Goal: Transaction & Acquisition: Purchase product/service

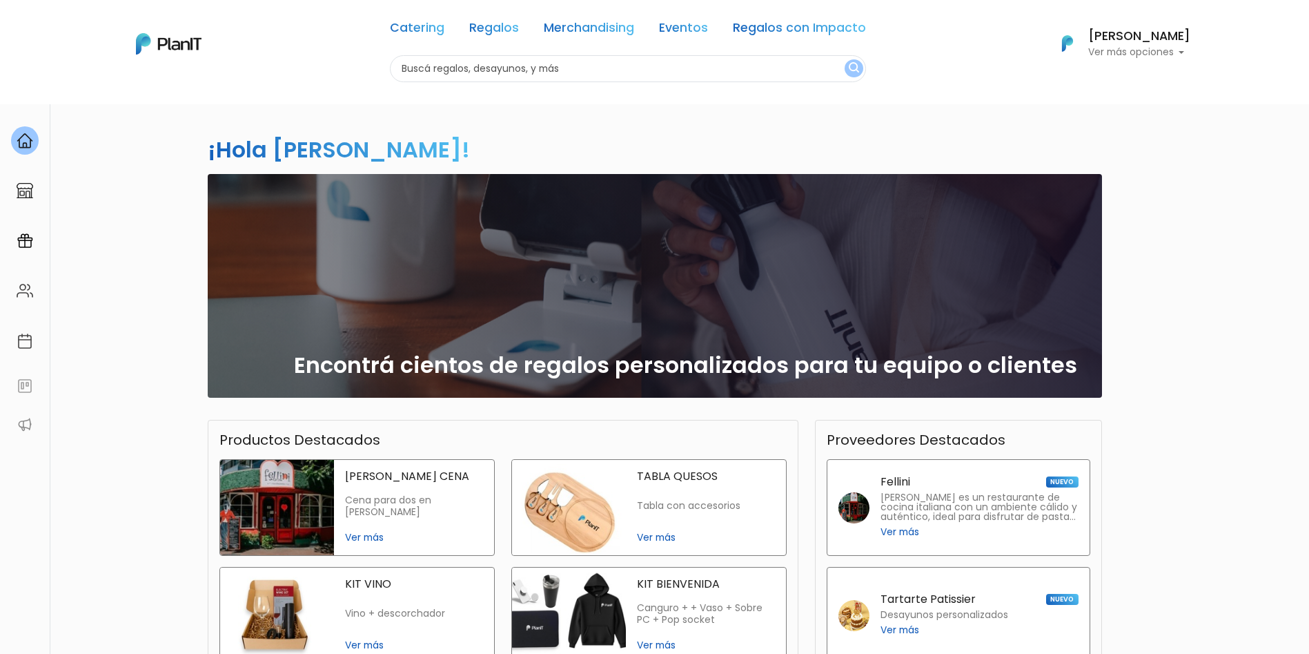
click at [598, 26] on link "Merchandising" at bounding box center [589, 30] width 90 height 17
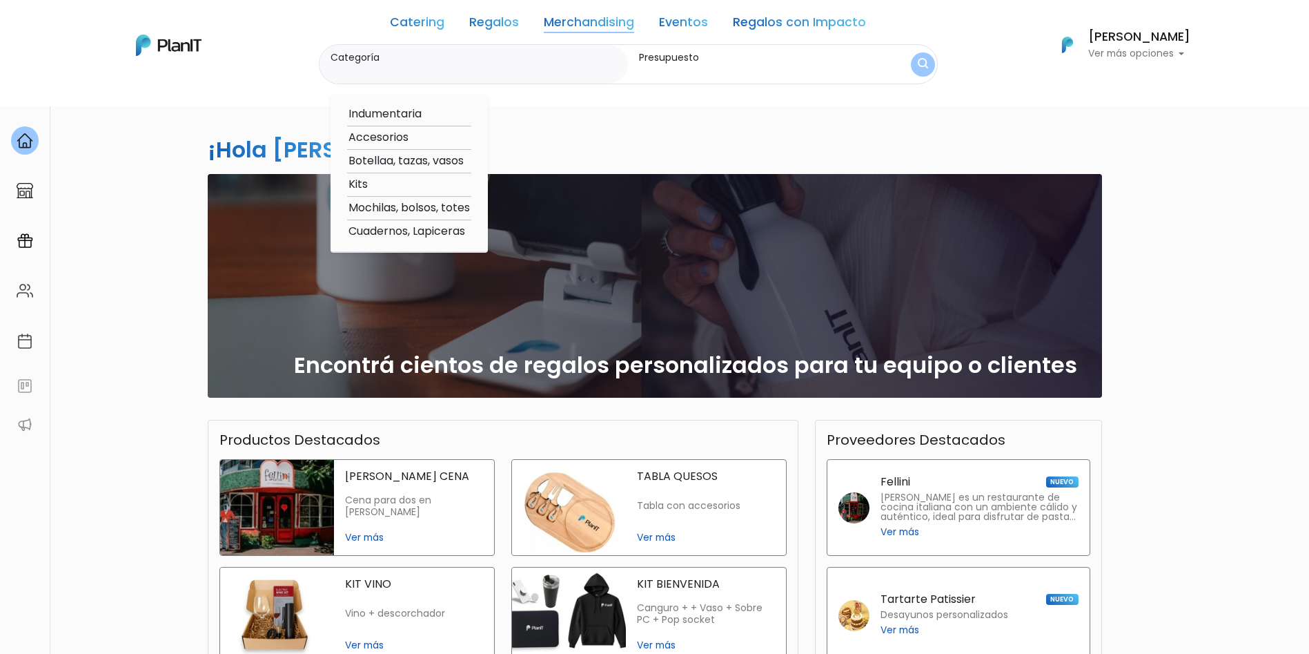
click at [598, 107] on div "¡Hola Belén García! slide 1 of 1 Encontrá cientos de regalos personalizados par…" at bounding box center [654, 406] width 911 height 605
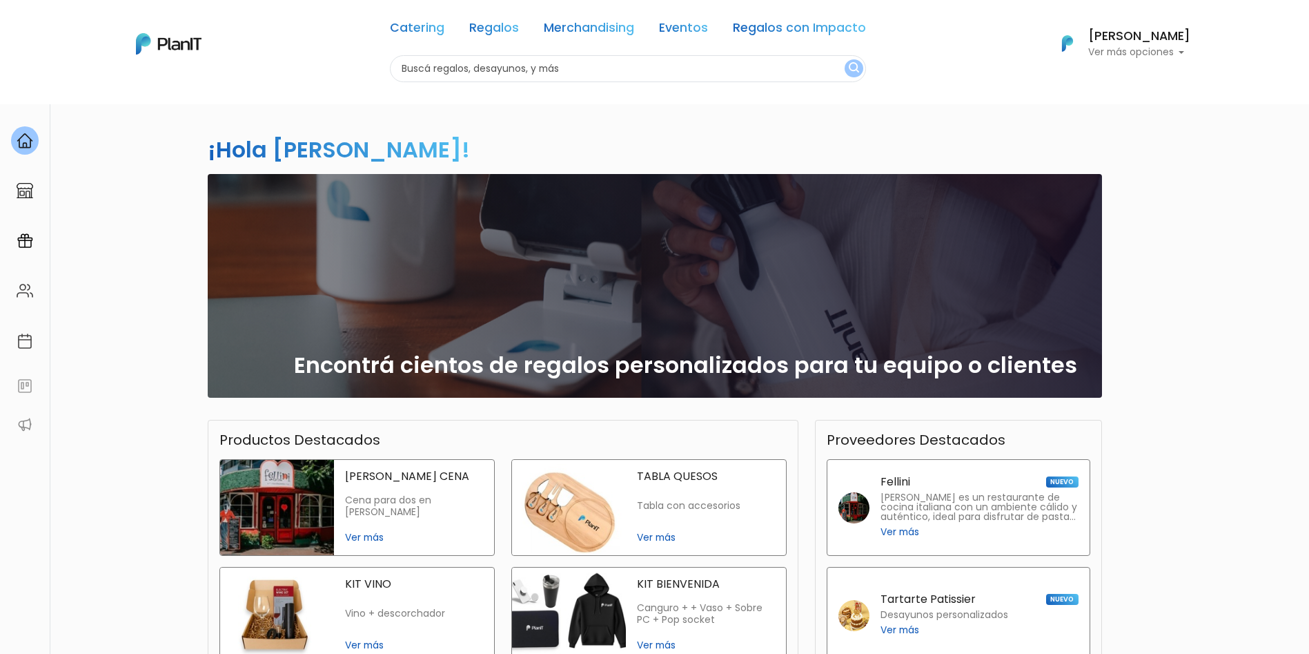
click at [611, 30] on link "Merchandising" at bounding box center [589, 30] width 90 height 17
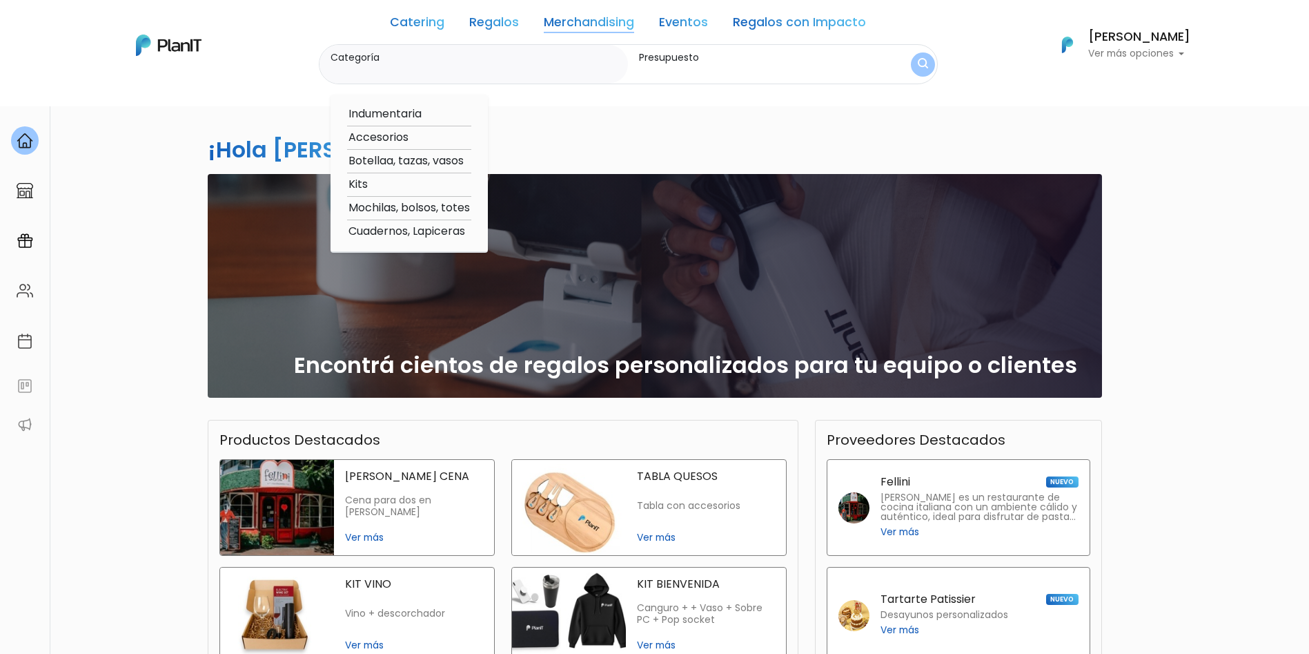
click at [672, 55] on label "Presupuesto" at bounding box center [754, 57] width 231 height 14
click at [672, 64] on input "Presupuesto" at bounding box center [754, 71] width 231 height 14
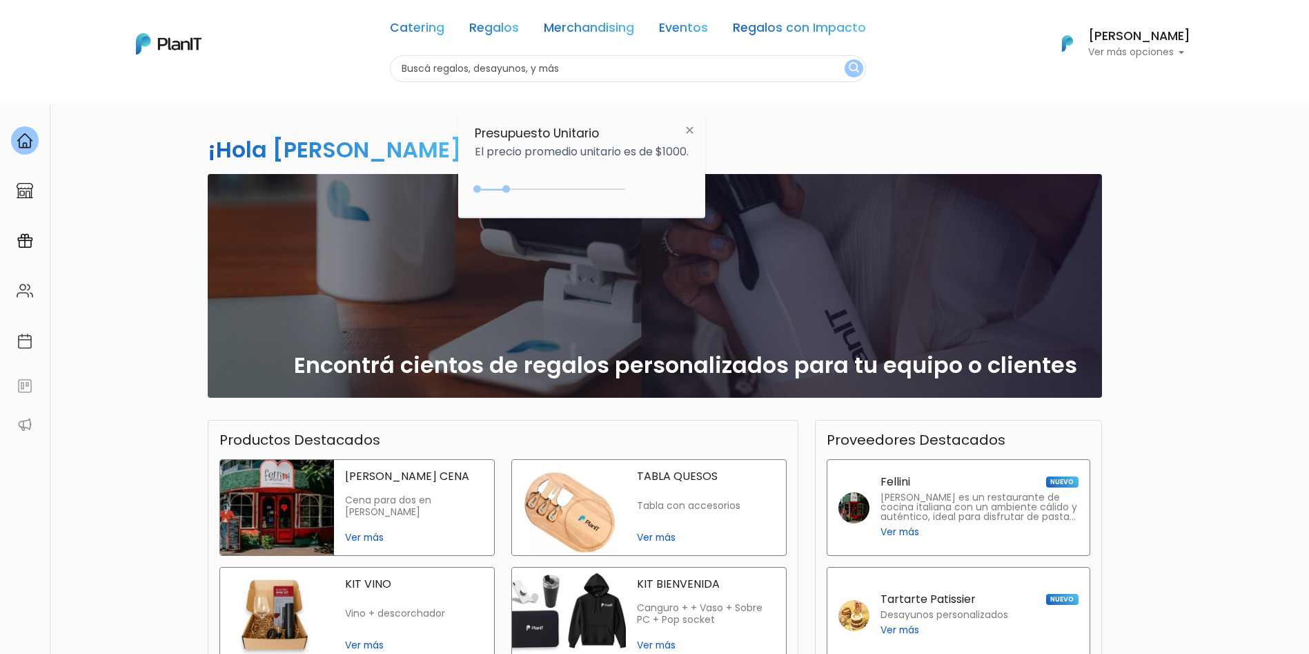
click at [919, 165] on div "¡Hola Belén García! slide 1 of 1 Encontrá cientos de regalos personalizados par…" at bounding box center [654, 406] width 911 height 605
click at [604, 28] on link "Merchandising" at bounding box center [589, 30] width 90 height 17
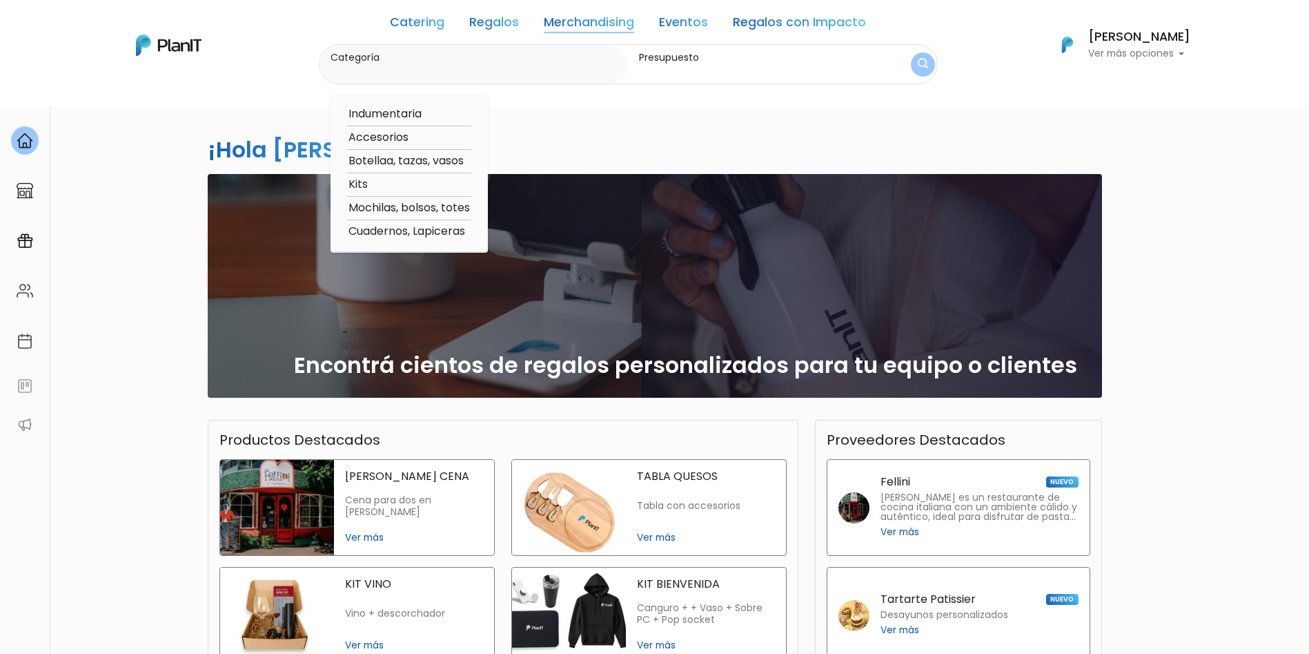
click at [415, 116] on option "Indumentaria" at bounding box center [409, 114] width 124 height 17
type input "Indumentaria"
type input "$0 - $1000"
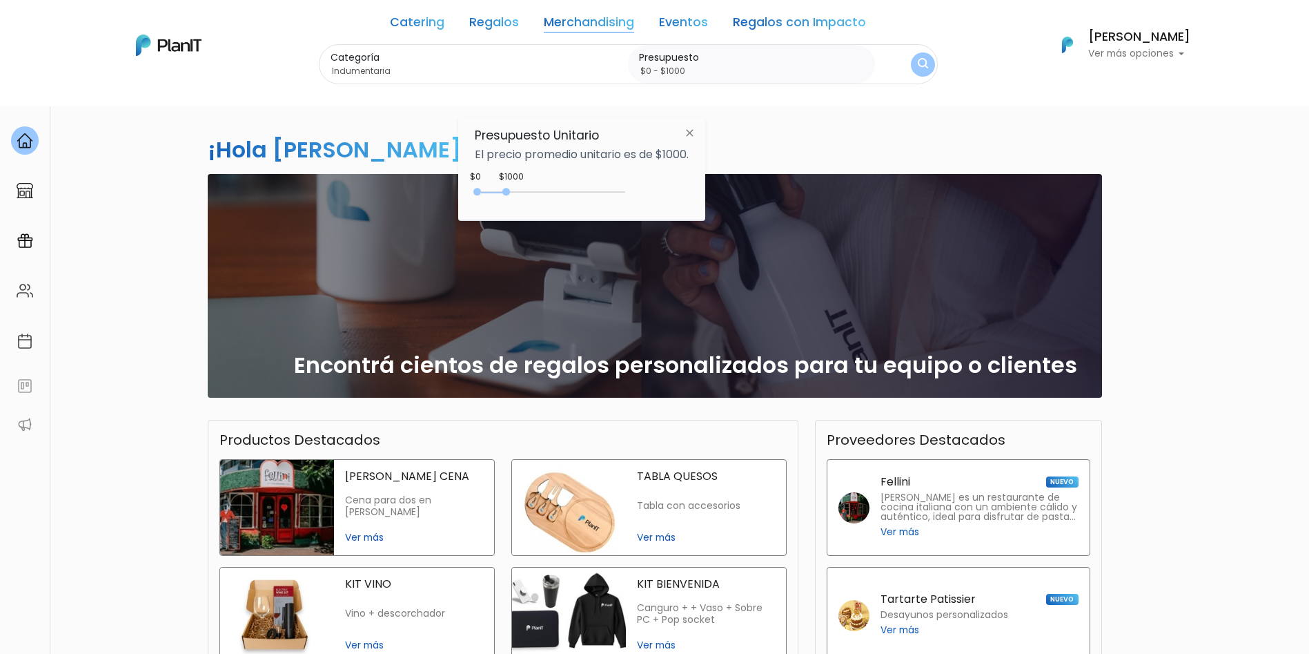
click at [415, 116] on div "¡Hola Belén García! slide 1 of 1 Encontrá cientos de regalos personalizados par…" at bounding box center [654, 406] width 911 height 605
click at [924, 66] on img "submit" at bounding box center [923, 64] width 10 height 13
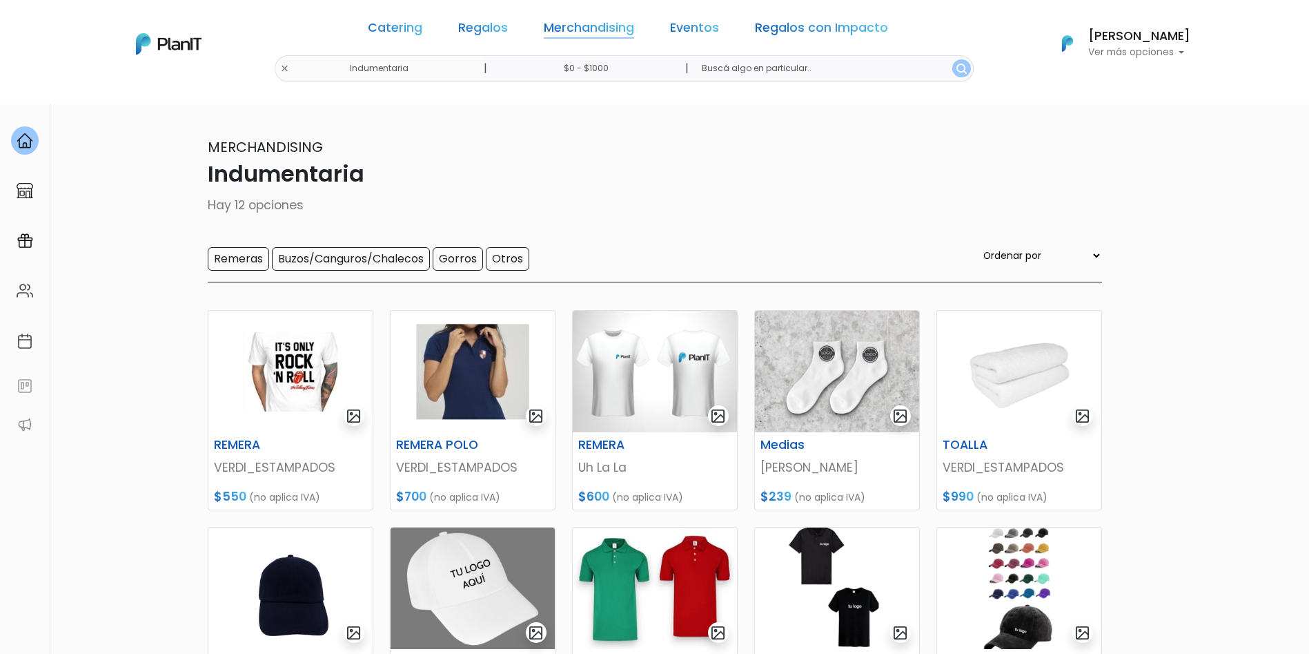
click at [560, 25] on link "Merchandising" at bounding box center [589, 30] width 90 height 17
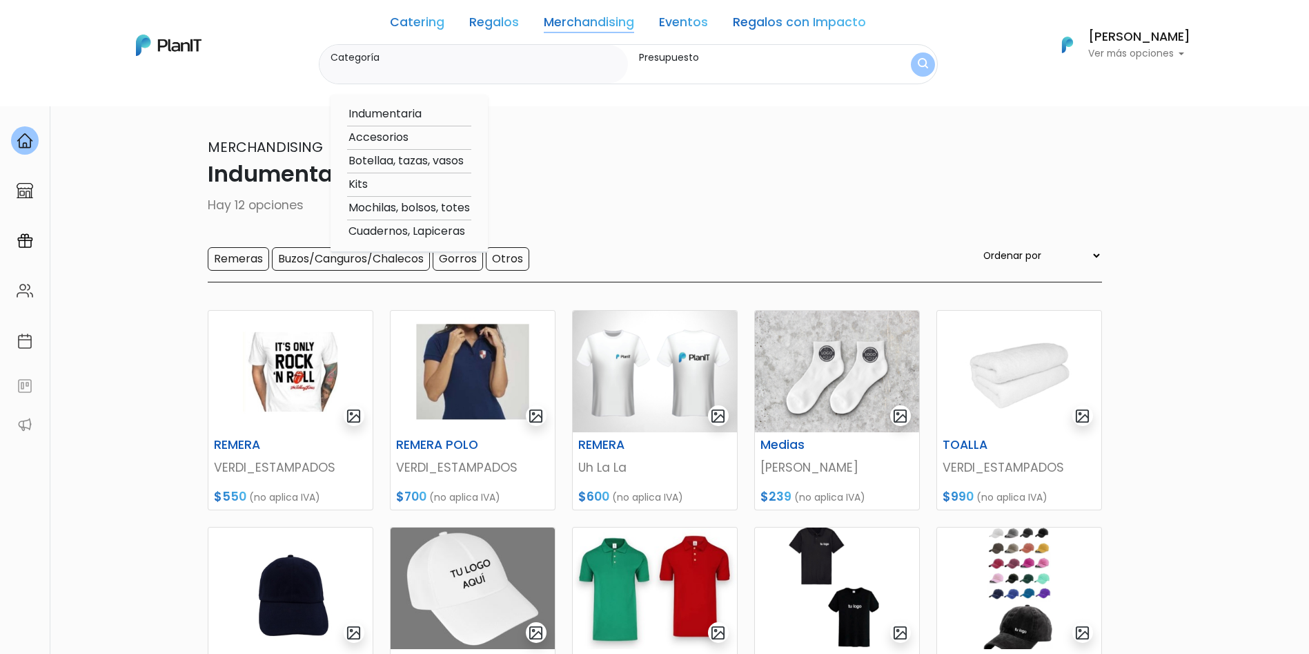
click at [402, 133] on option "Accesorios" at bounding box center [409, 137] width 124 height 17
type input "Accesorios"
type input "$0 - $1000"
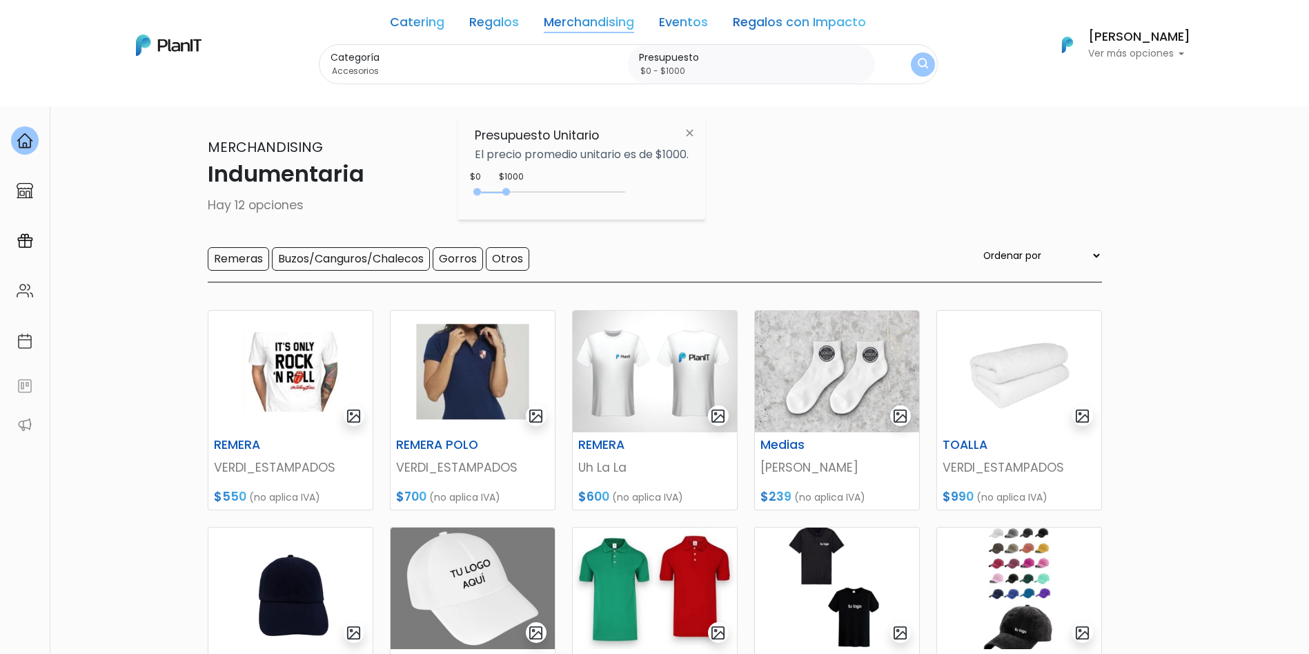
click at [400, 57] on label "Categoría" at bounding box center [477, 57] width 293 height 14
click at [400, 64] on input "Accesorios" at bounding box center [477, 71] width 293 height 14
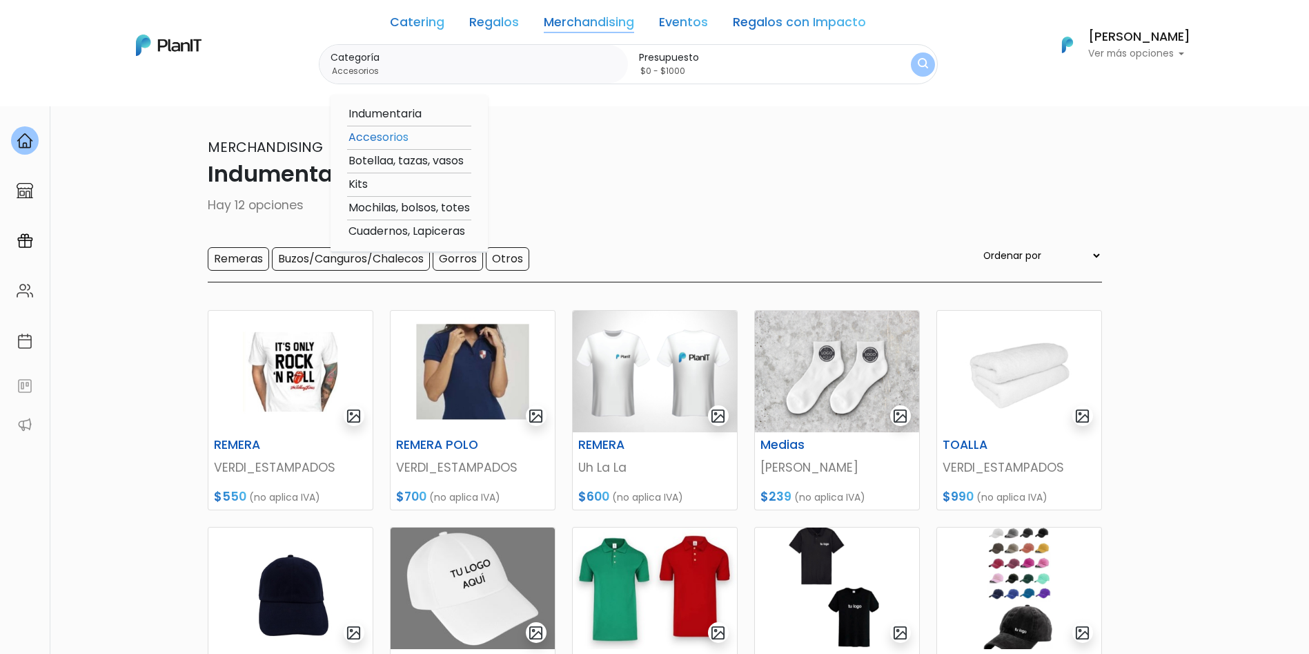
click at [403, 133] on option "Accesorios" at bounding box center [409, 137] width 124 height 17
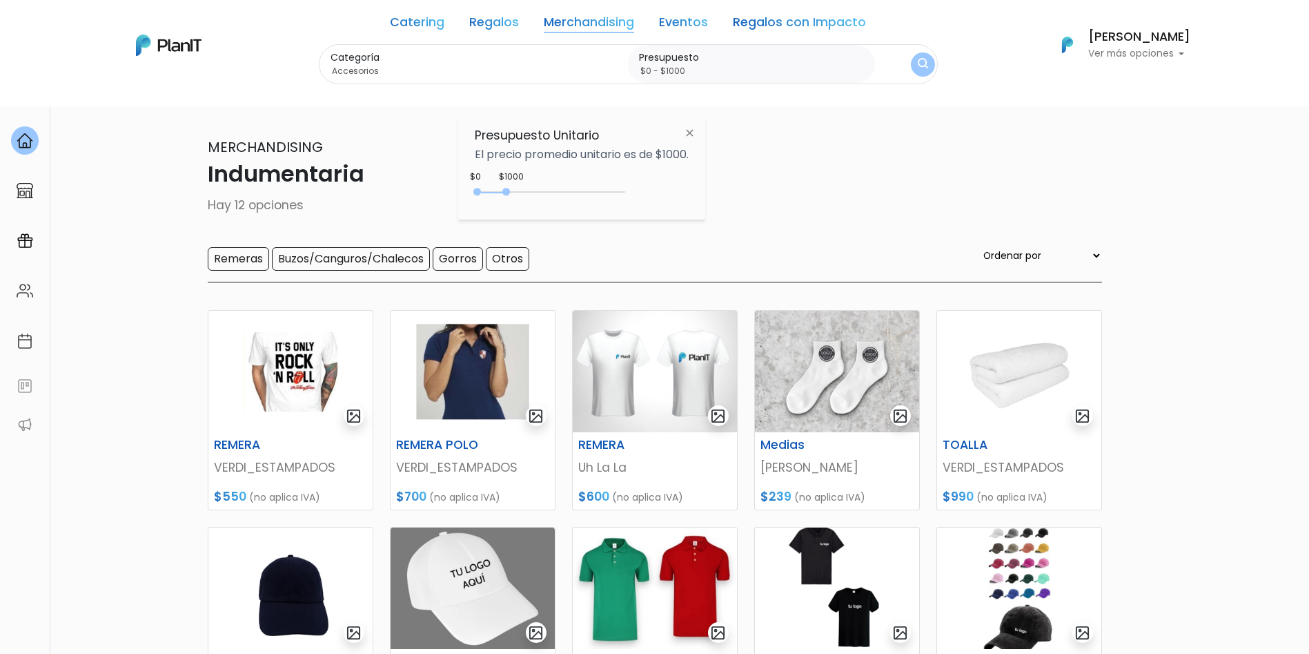
click at [919, 65] on img "submit" at bounding box center [923, 64] width 10 height 13
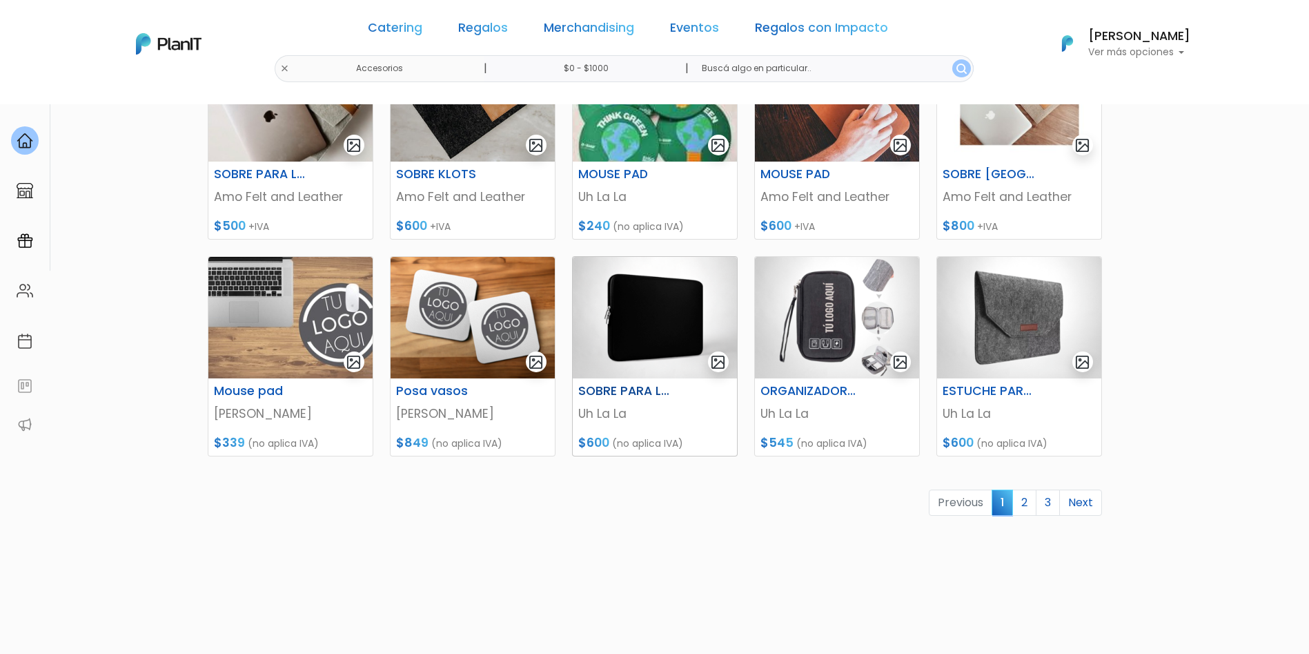
scroll to position [518, 0]
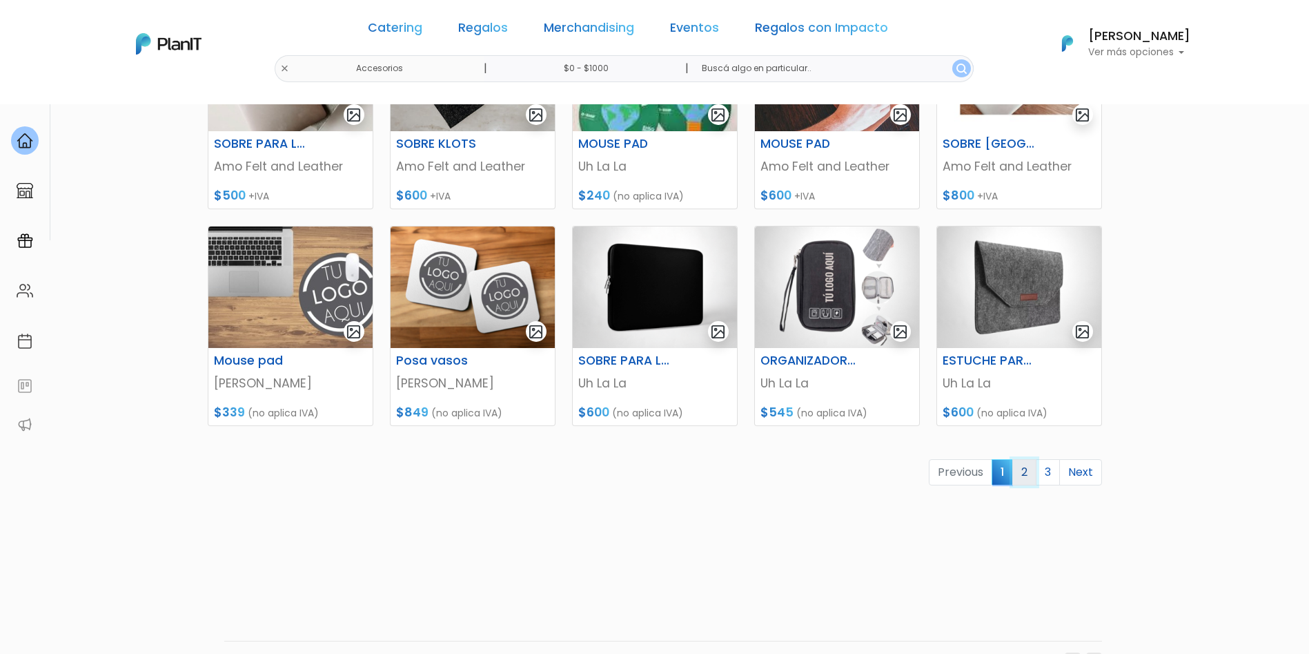
click at [1024, 470] on link "2" at bounding box center [1024, 472] width 24 height 26
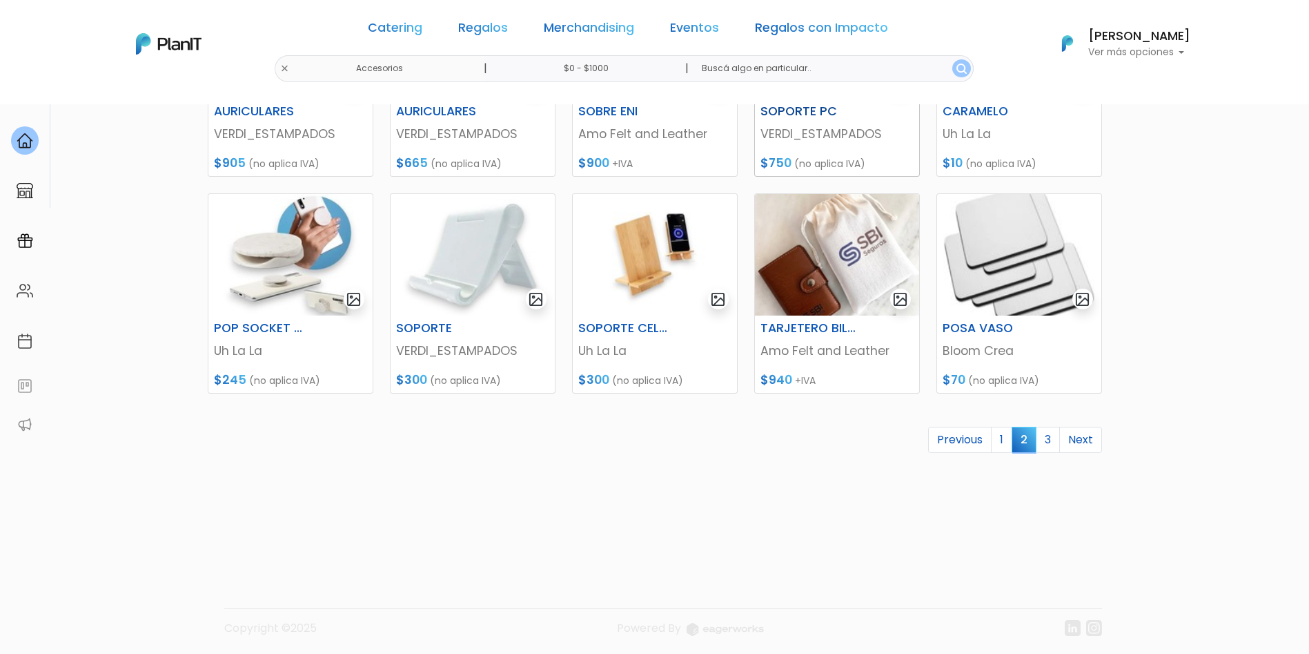
scroll to position [554, 0]
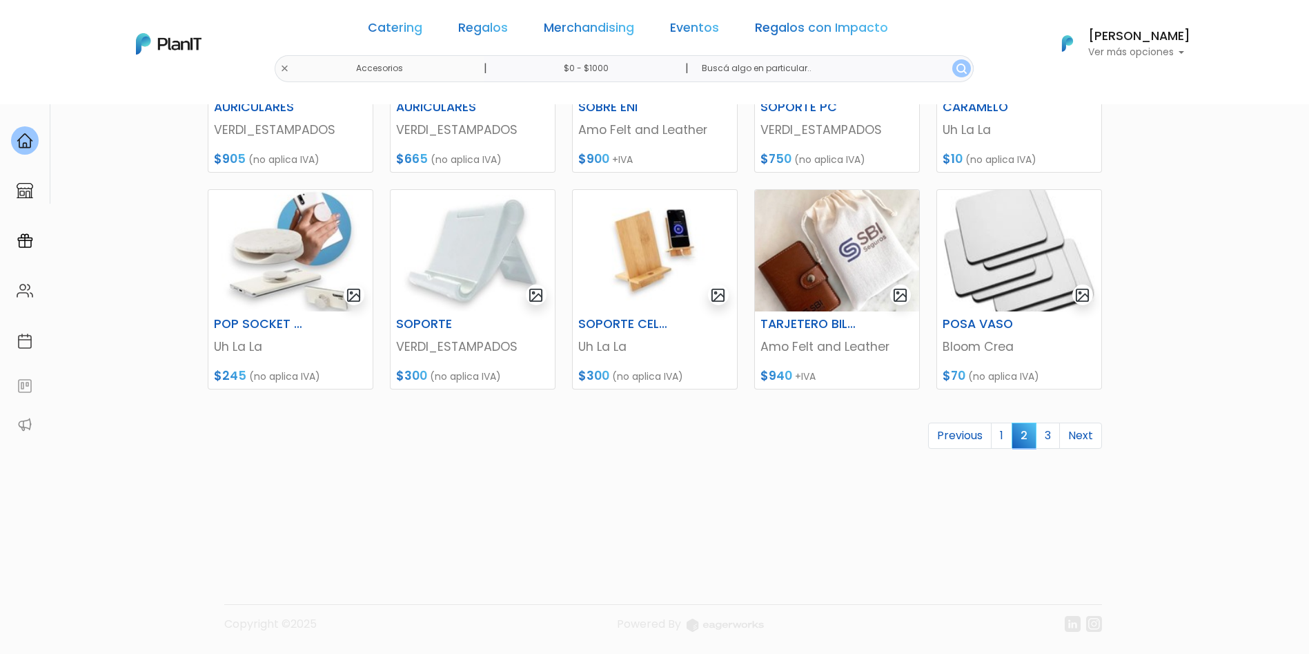
click at [1048, 430] on link "3" at bounding box center [1048, 435] width 24 height 26
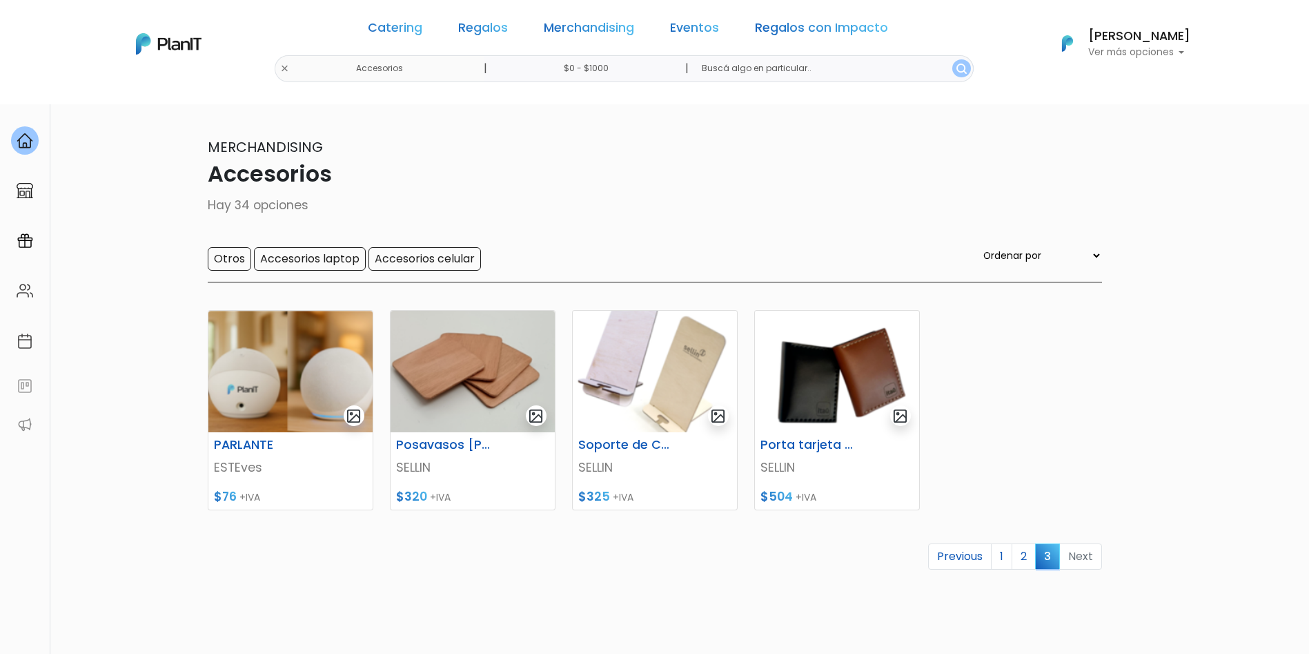
click at [1081, 556] on li "Next" at bounding box center [1081, 556] width 42 height 27
click at [943, 559] on link "Previous" at bounding box center [959, 556] width 63 height 26
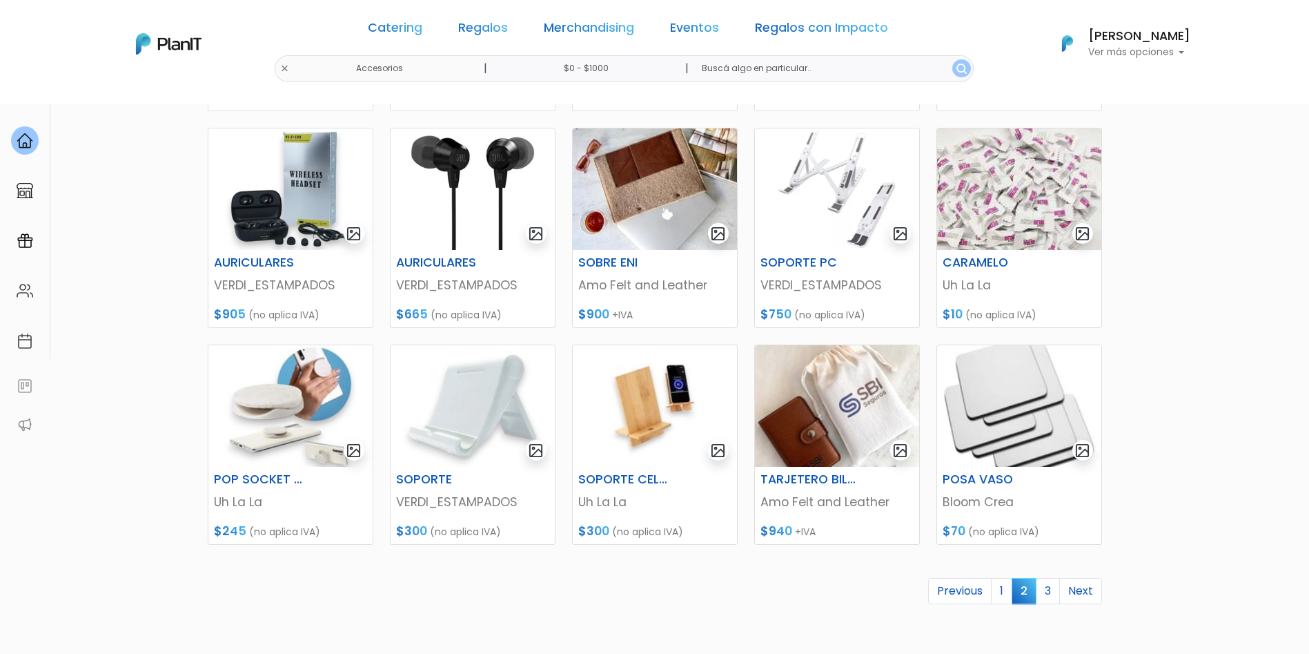
scroll to position [414, 0]
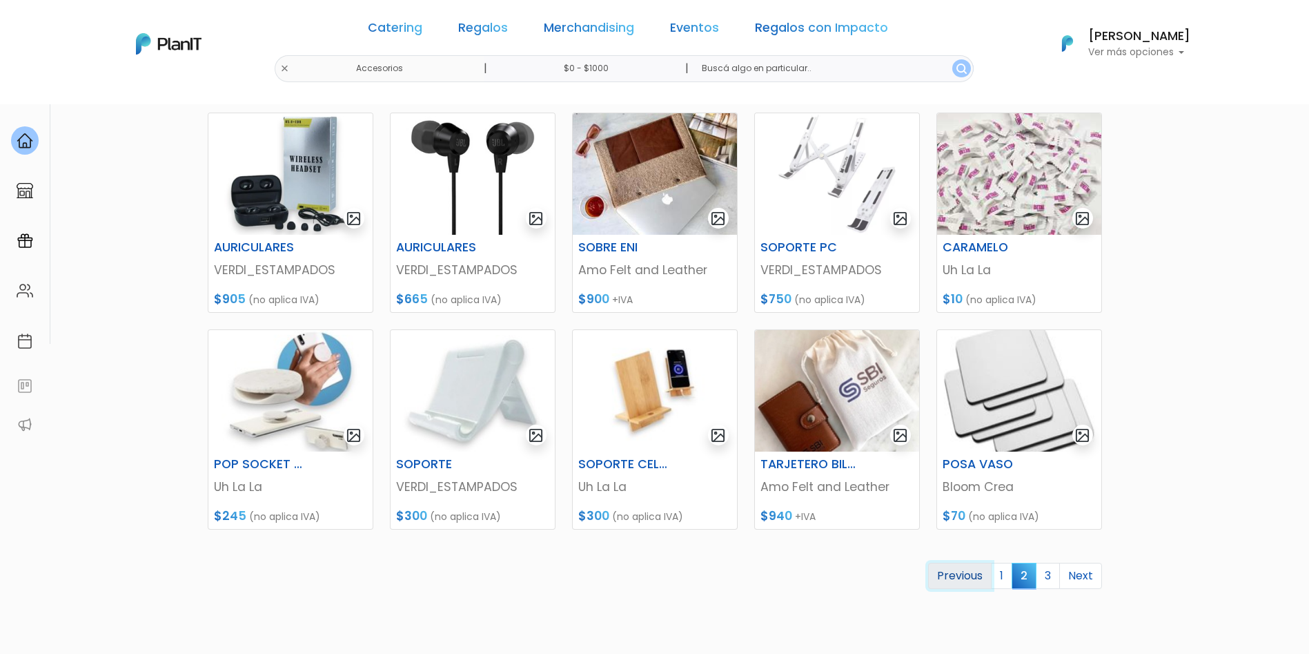
click at [972, 581] on link "Previous" at bounding box center [959, 575] width 63 height 26
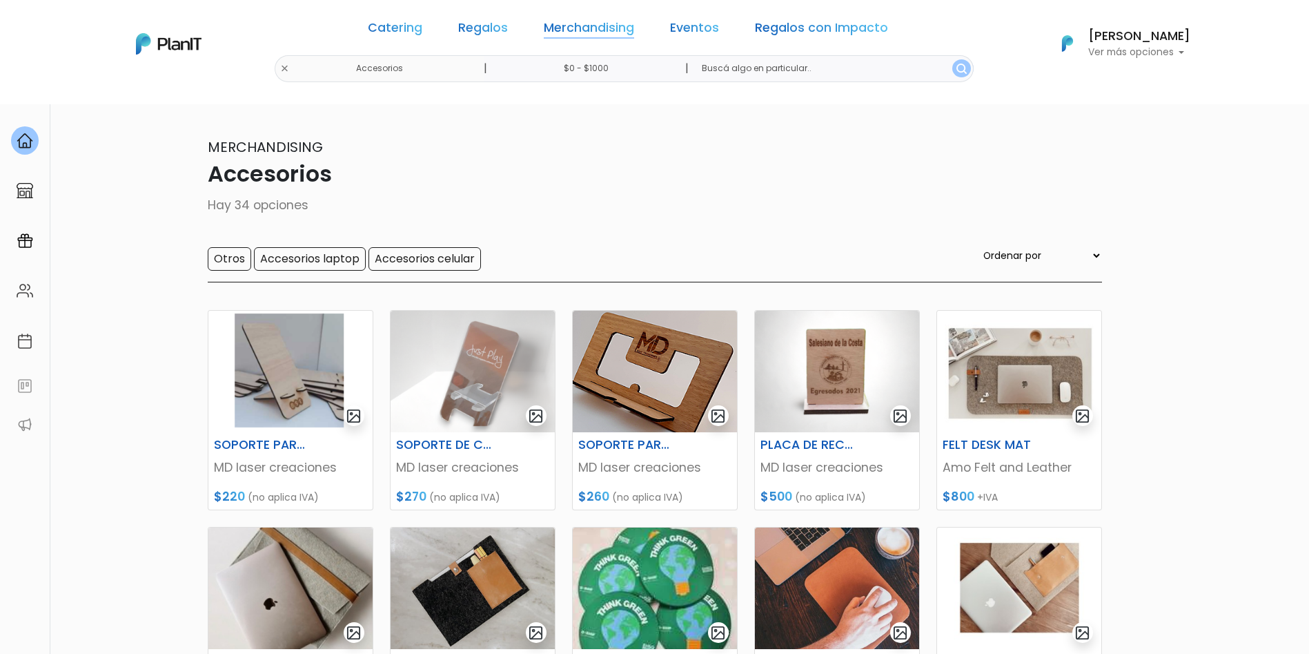
click at [557, 28] on link "Merchandising" at bounding box center [589, 30] width 90 height 17
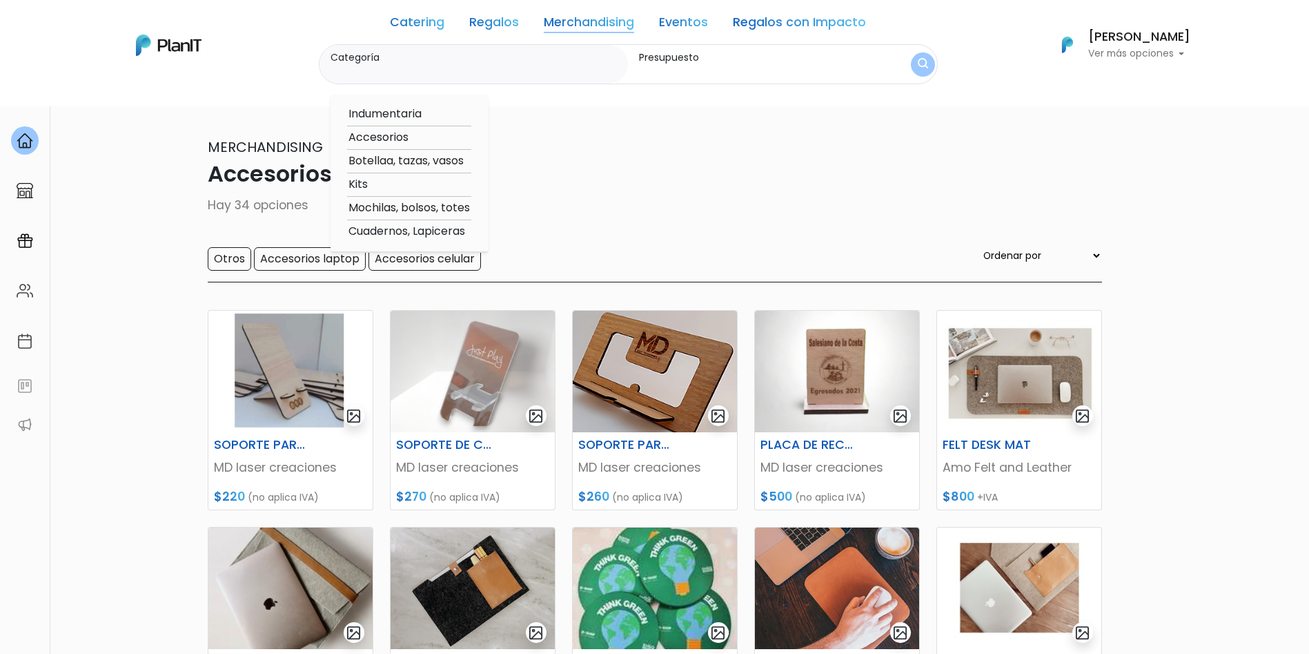
click at [400, 164] on option "Botellaa, tazas, vasos" at bounding box center [409, 161] width 124 height 17
type input "Botellaa, tazas, vasos"
type input "$0 - $1000"
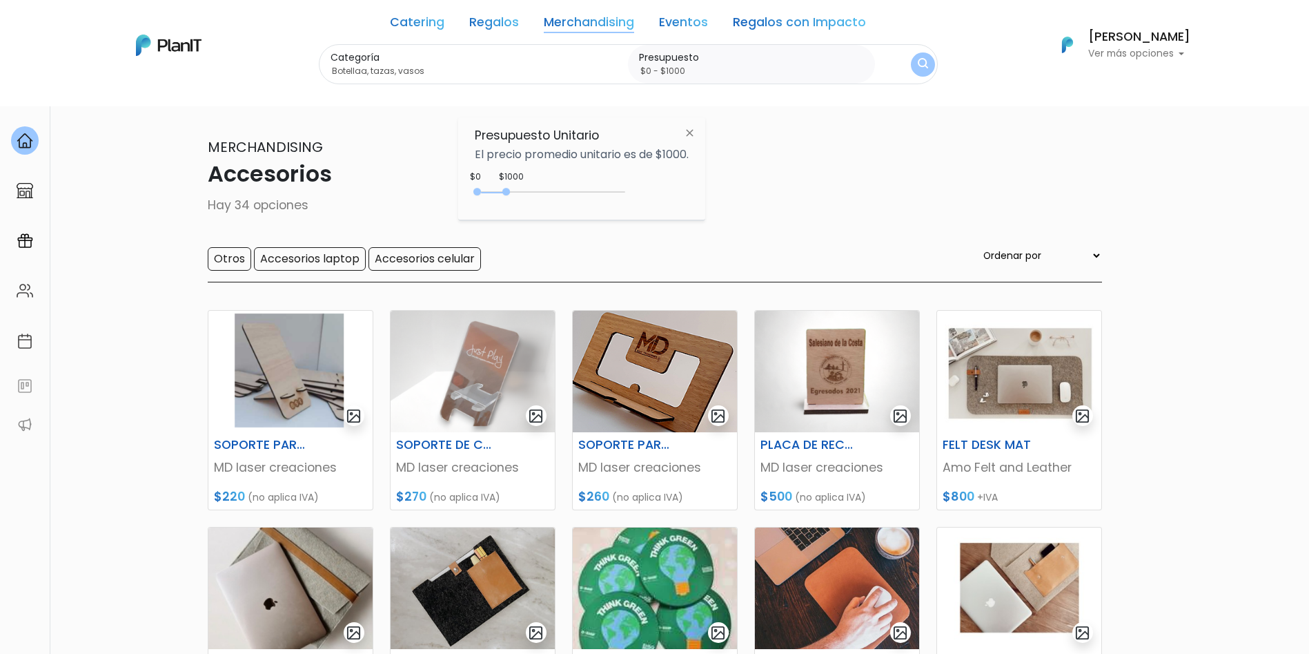
click at [922, 67] on img "submit" at bounding box center [923, 64] width 10 height 13
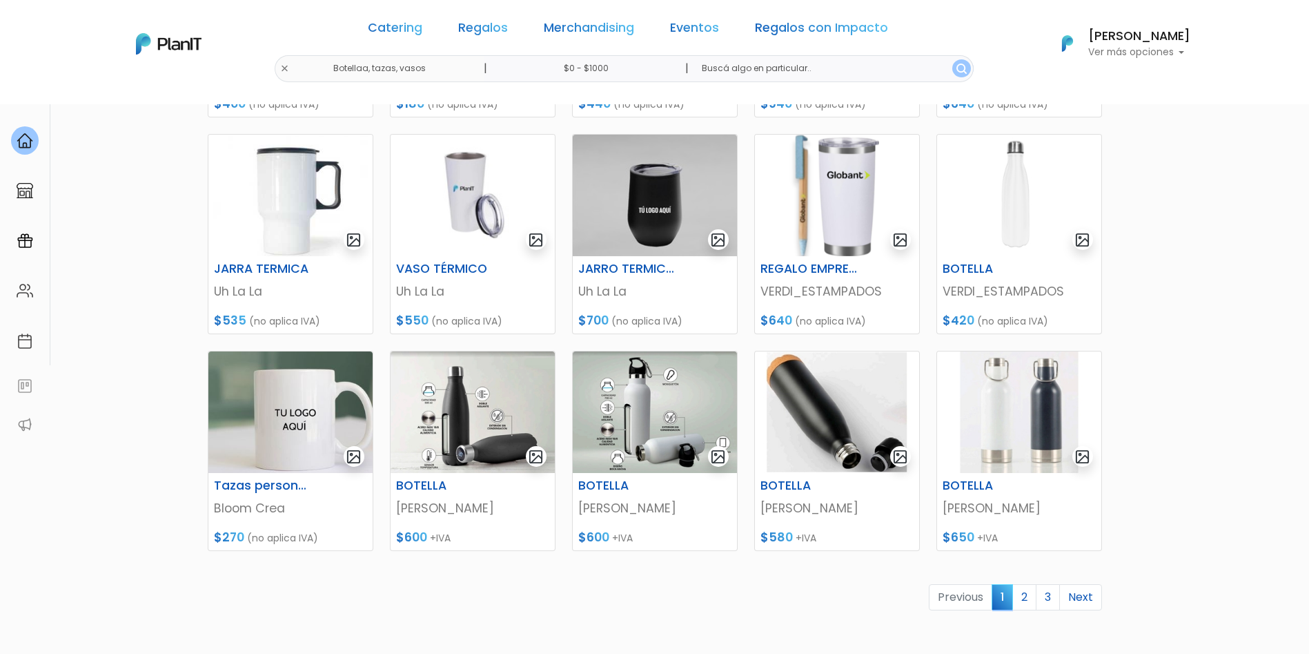
scroll to position [518, 0]
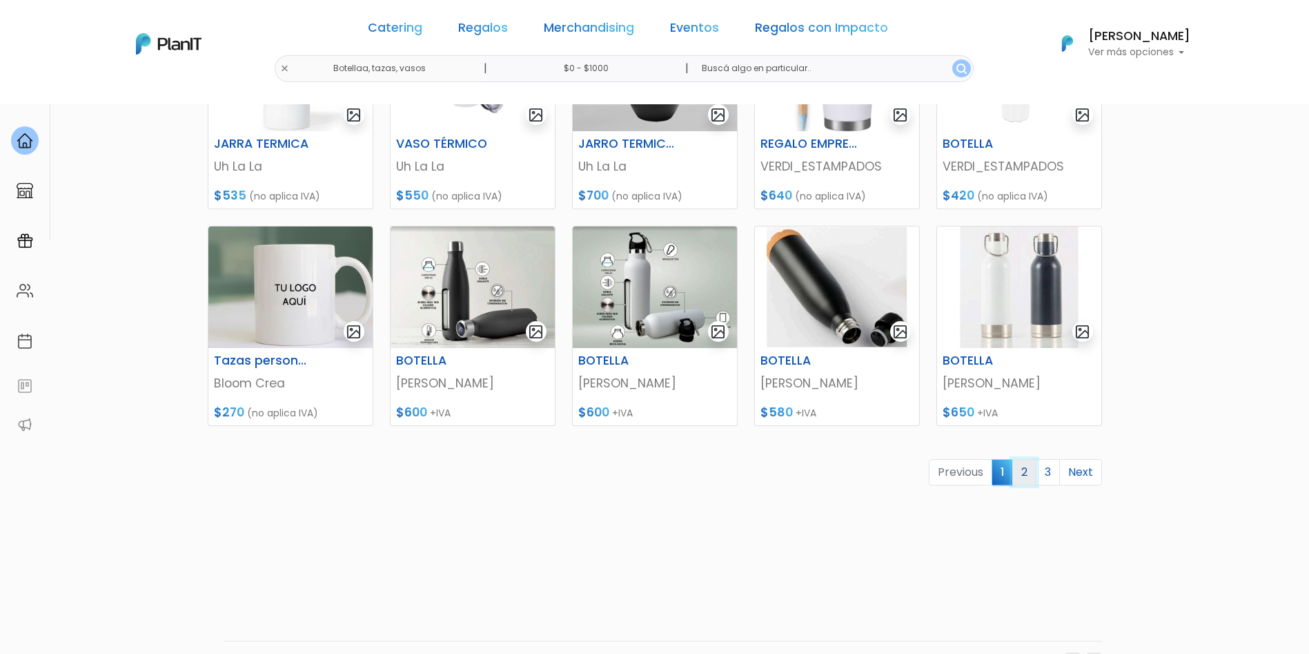
click at [1032, 475] on link "2" at bounding box center [1024, 472] width 24 height 26
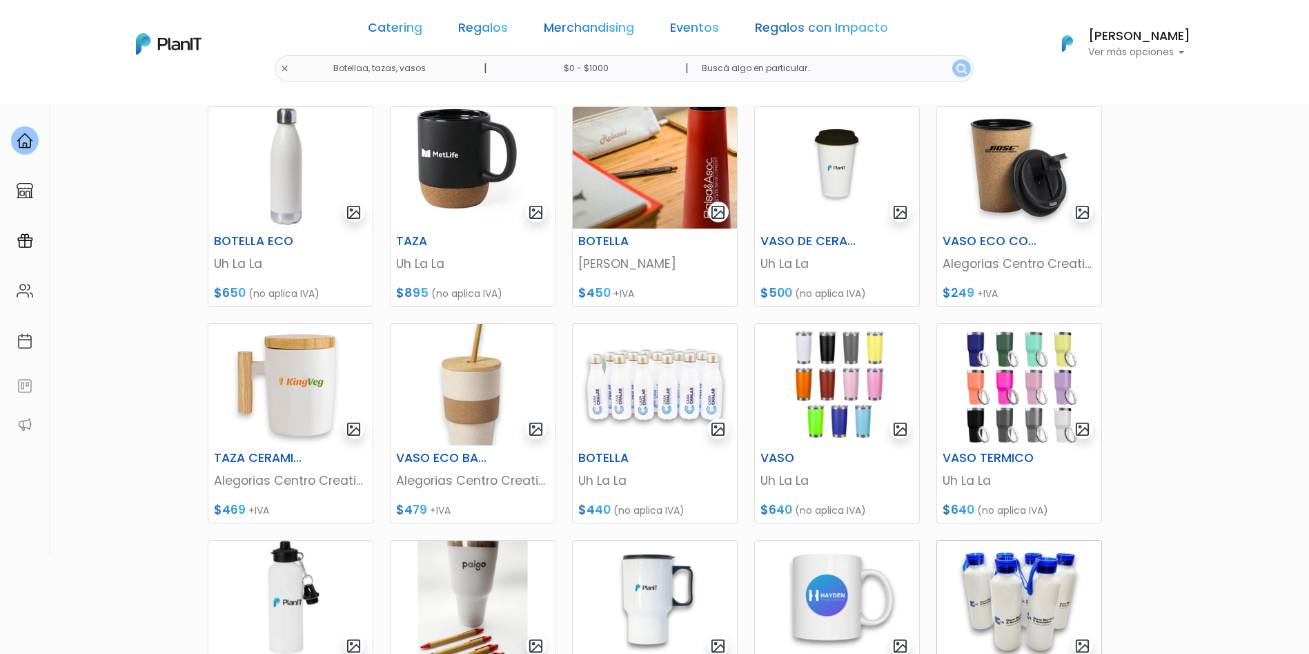
scroll to position [414, 0]
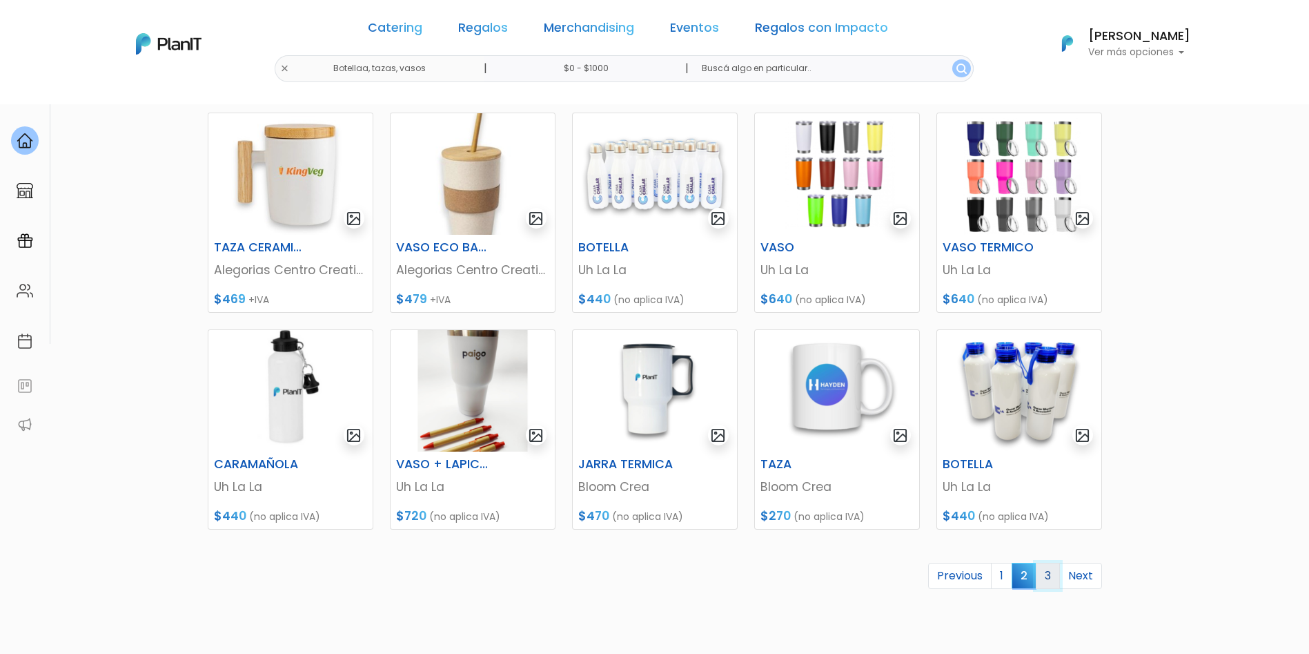
click at [1050, 566] on link "3" at bounding box center [1048, 575] width 24 height 26
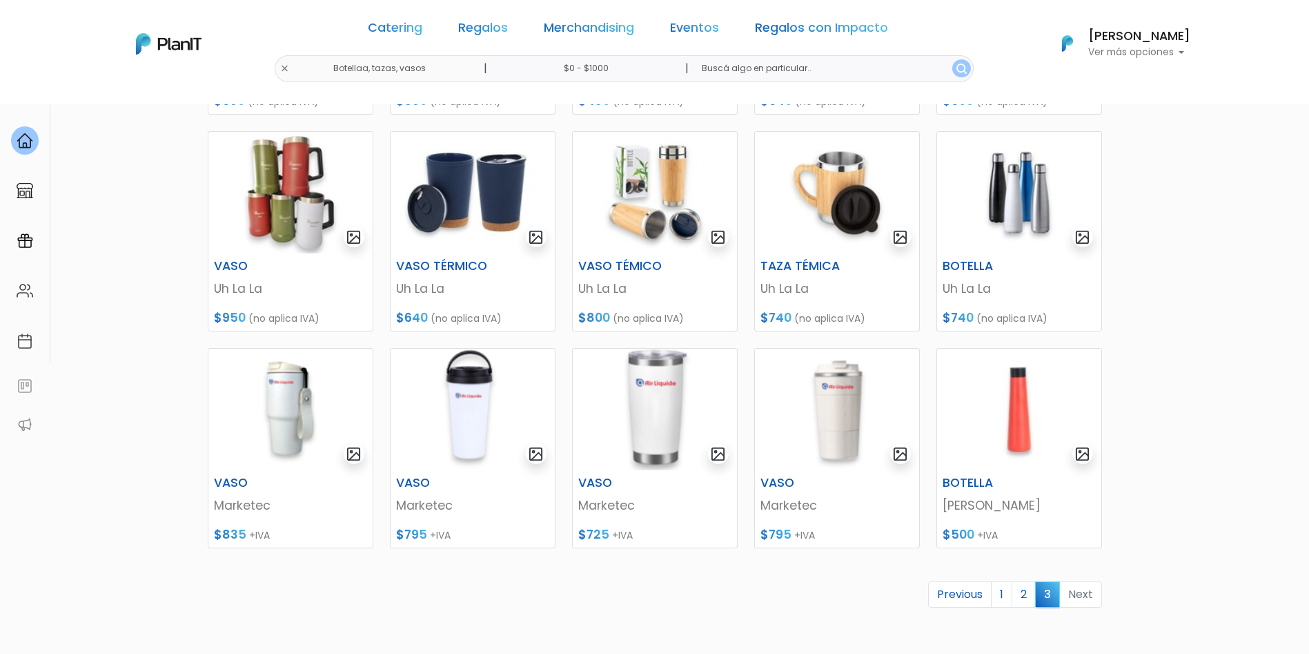
scroll to position [414, 0]
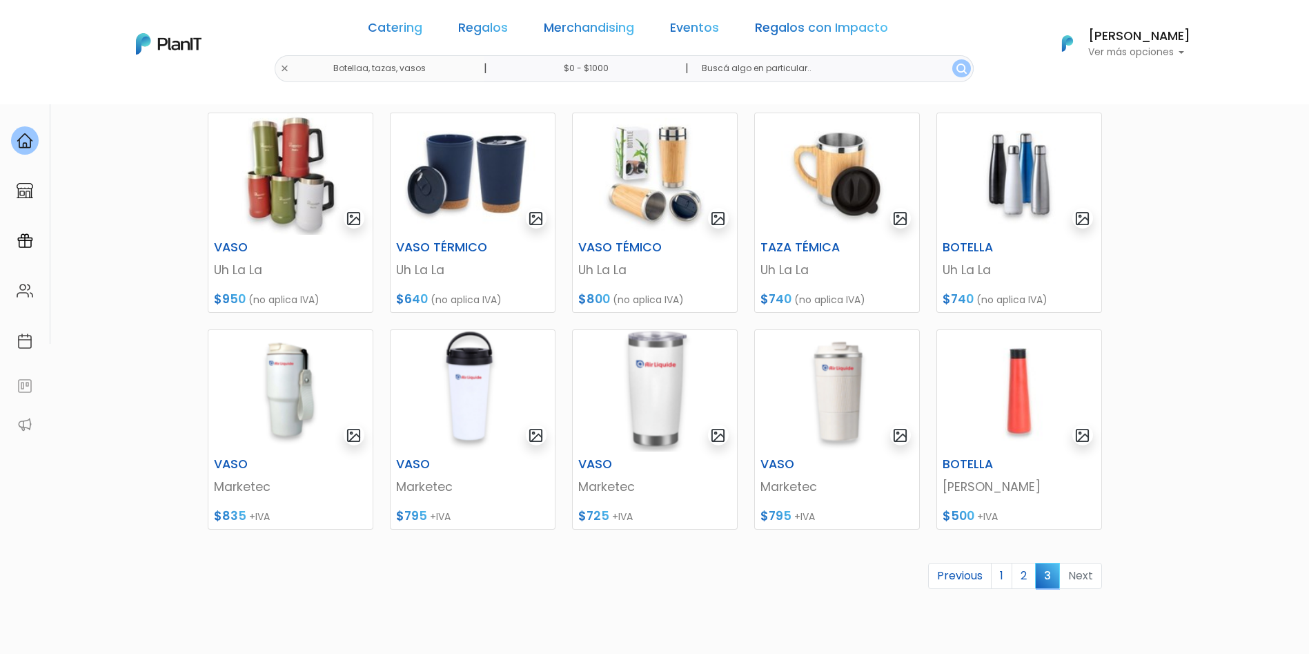
click at [1061, 577] on li "Next" at bounding box center [1081, 575] width 42 height 27
click at [1075, 572] on li "Next" at bounding box center [1081, 575] width 42 height 27
click at [663, 202] on img at bounding box center [655, 173] width 164 height 121
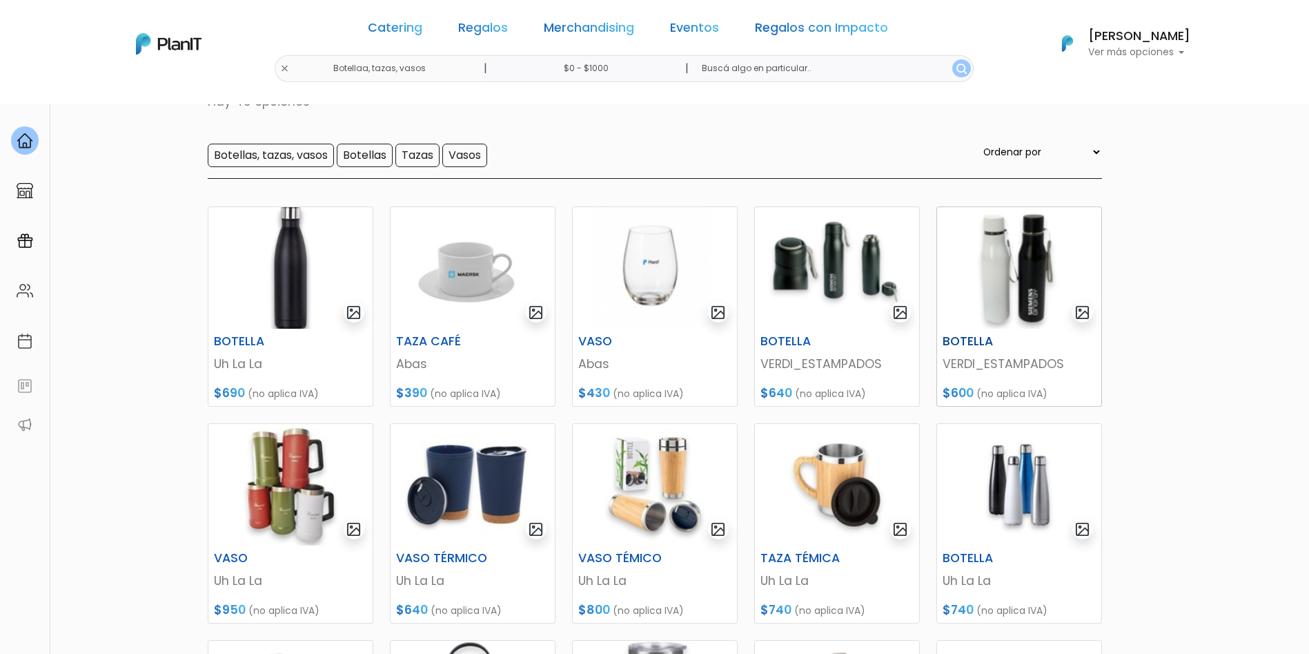
scroll to position [0, 0]
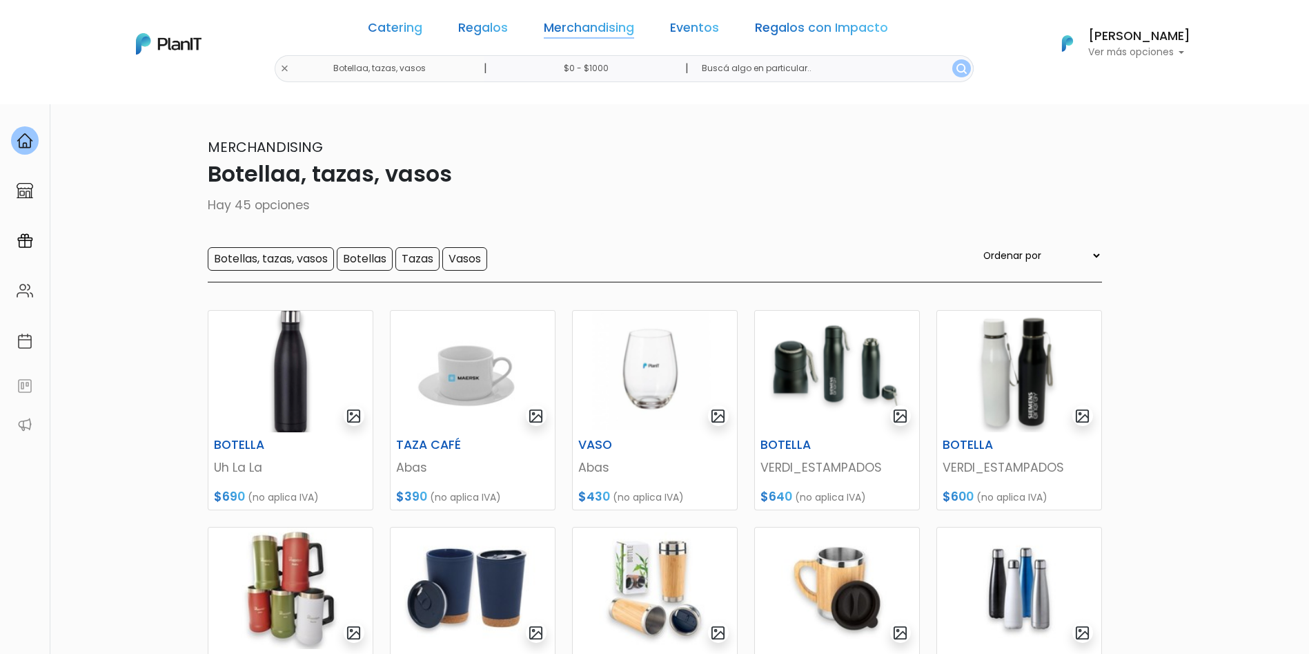
click at [600, 29] on link "Merchandising" at bounding box center [589, 30] width 90 height 17
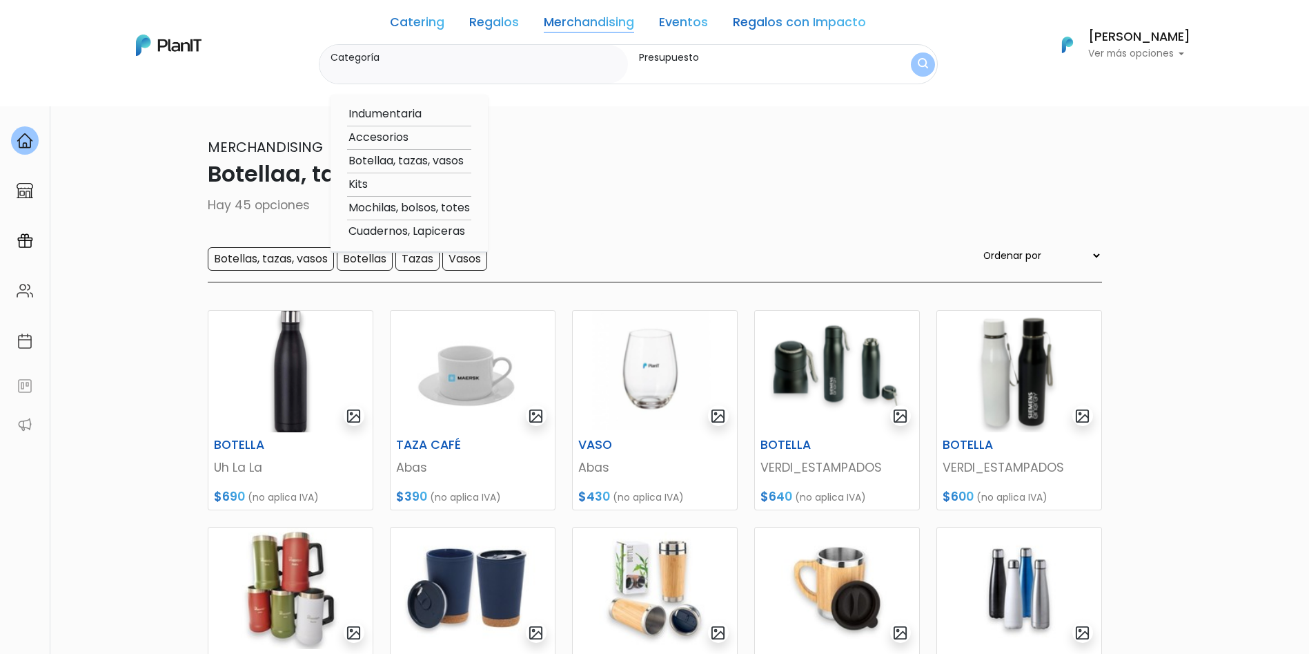
click at [402, 192] on option "Kits" at bounding box center [409, 184] width 124 height 17
type input "Kits"
type input "$0 - $1000"
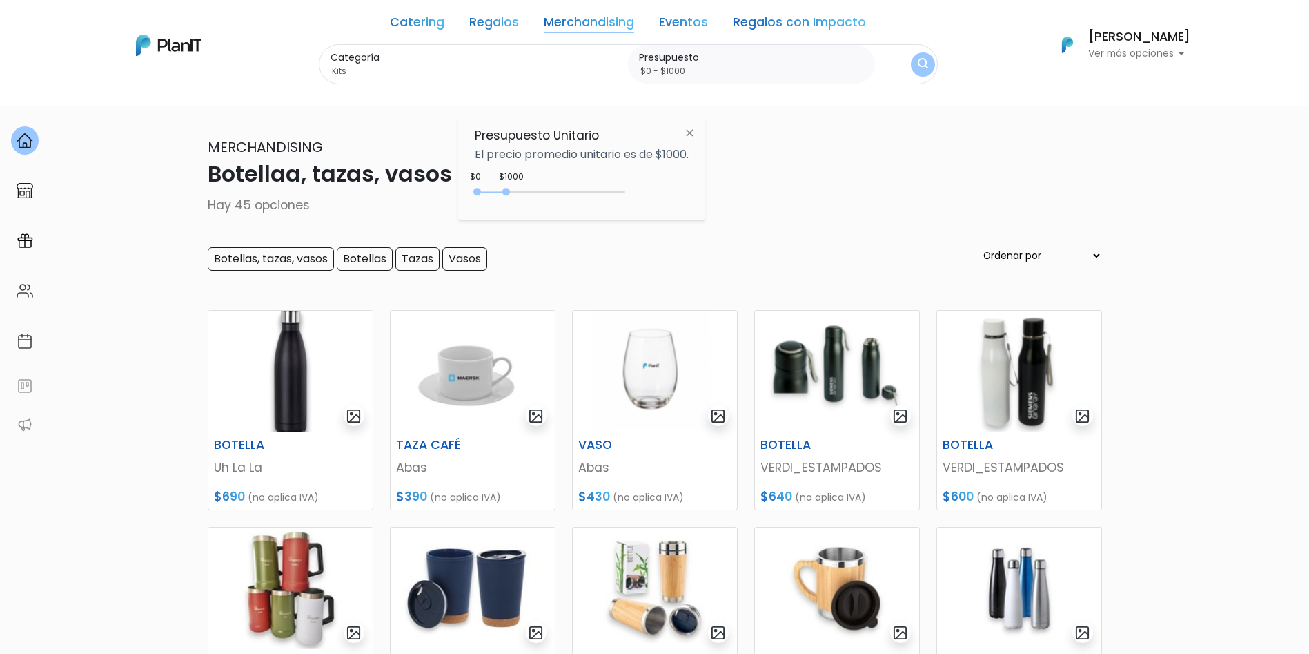
click at [930, 63] on button "submit" at bounding box center [923, 64] width 24 height 24
click at [928, 66] on button "submit" at bounding box center [923, 64] width 24 height 24
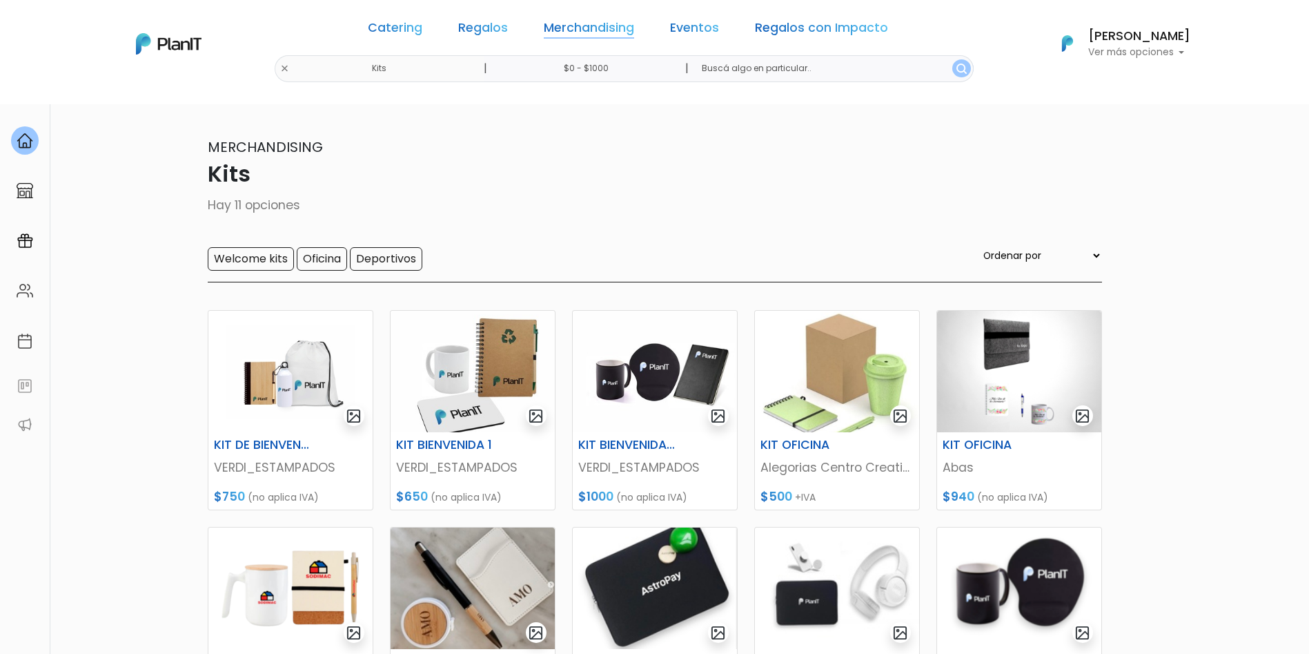
click at [587, 22] on link "Merchandising" at bounding box center [589, 30] width 90 height 17
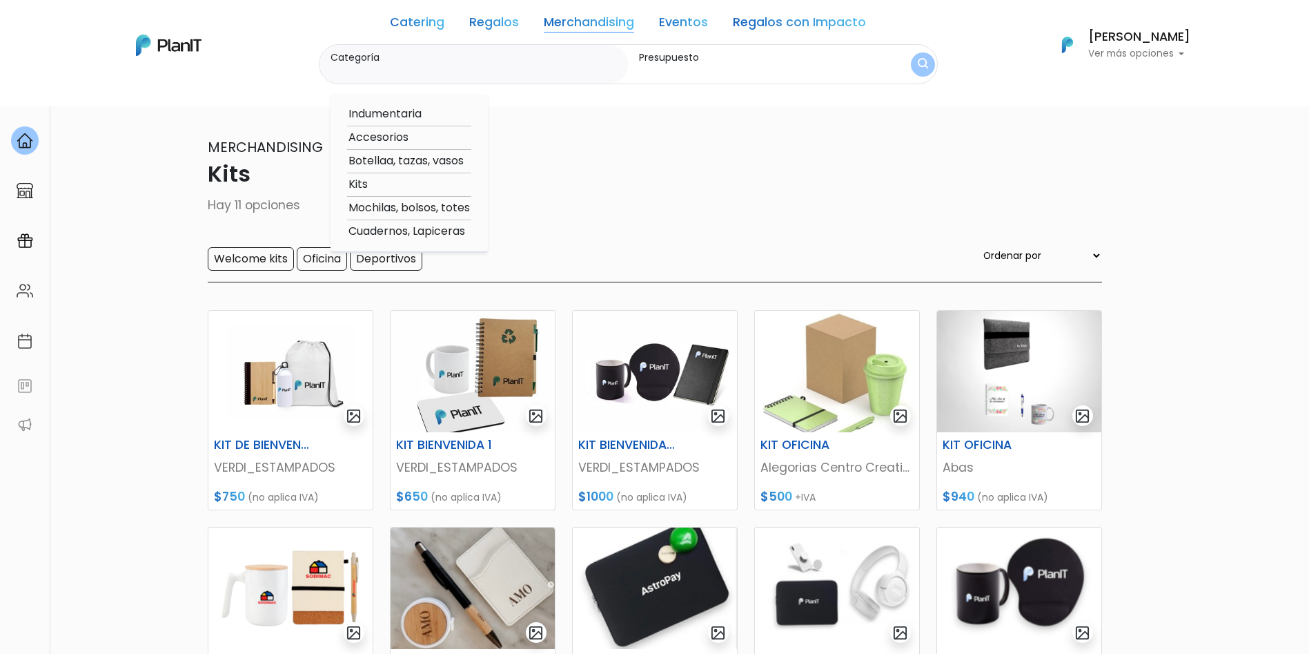
click at [502, 23] on link "Regalos" at bounding box center [494, 25] width 50 height 17
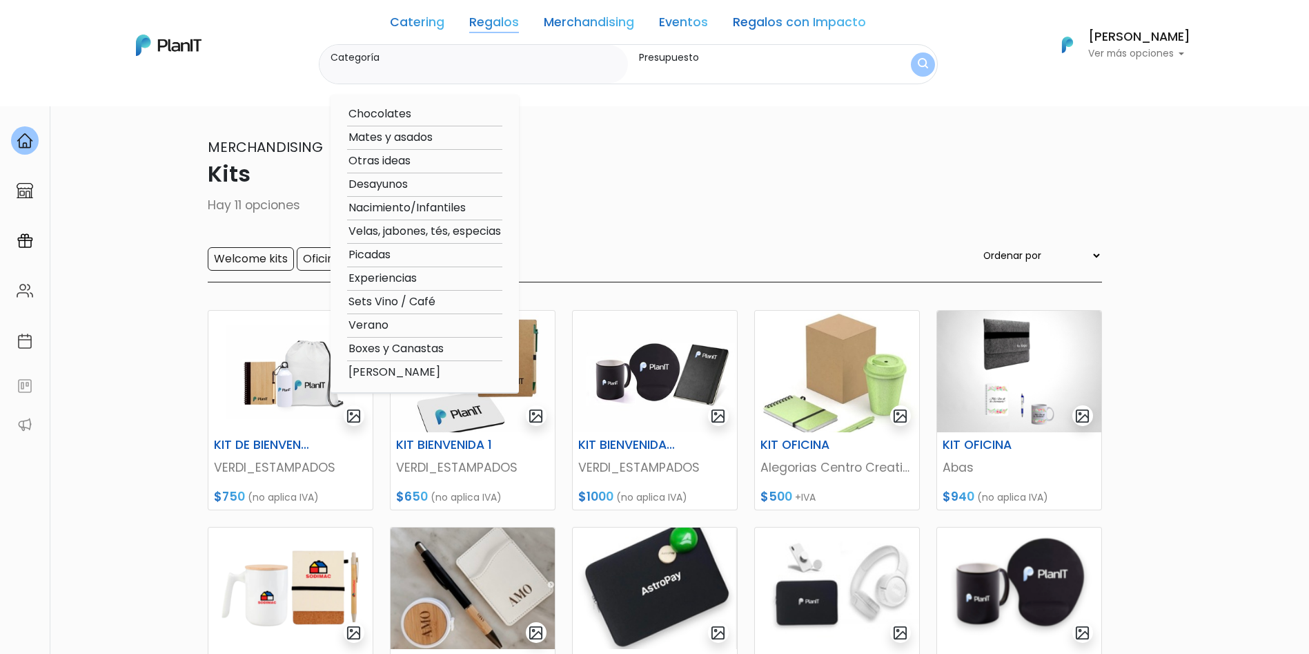
click at [556, 17] on link "Merchandising" at bounding box center [589, 25] width 90 height 17
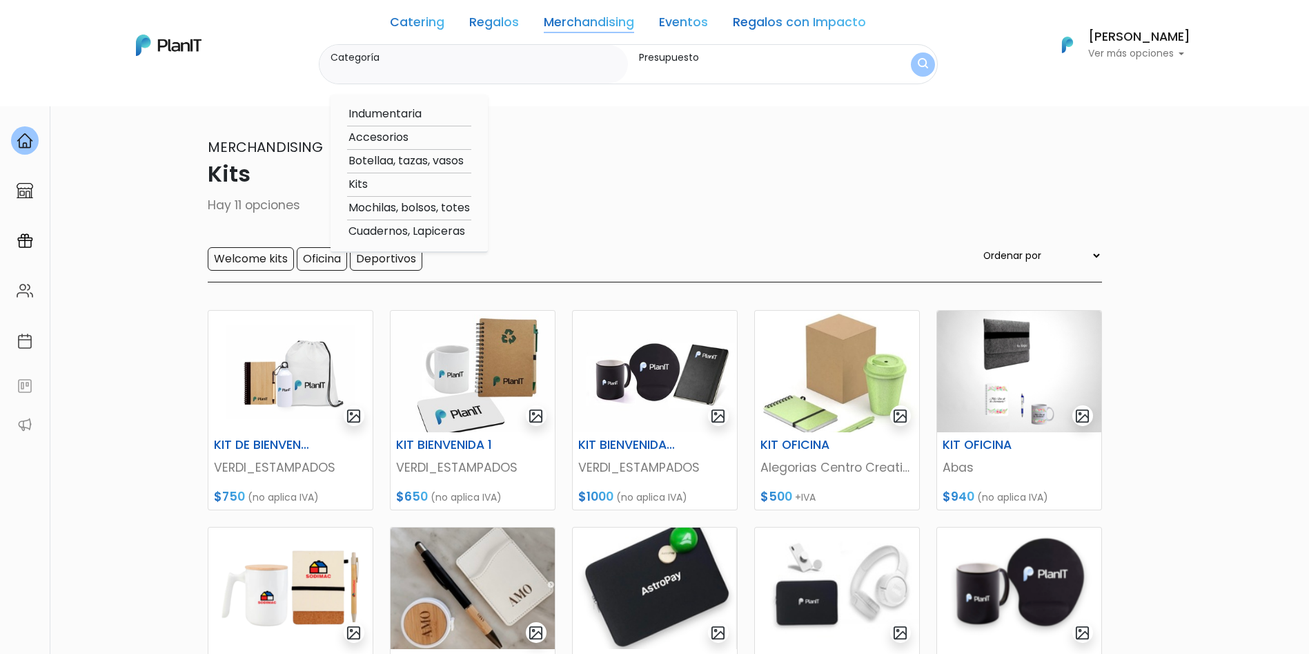
click at [405, 202] on option "Mochilas, bolsos, totes" at bounding box center [409, 207] width 124 height 17
type input "Mochilas, bolsos, totes"
type input "$0 - $1000"
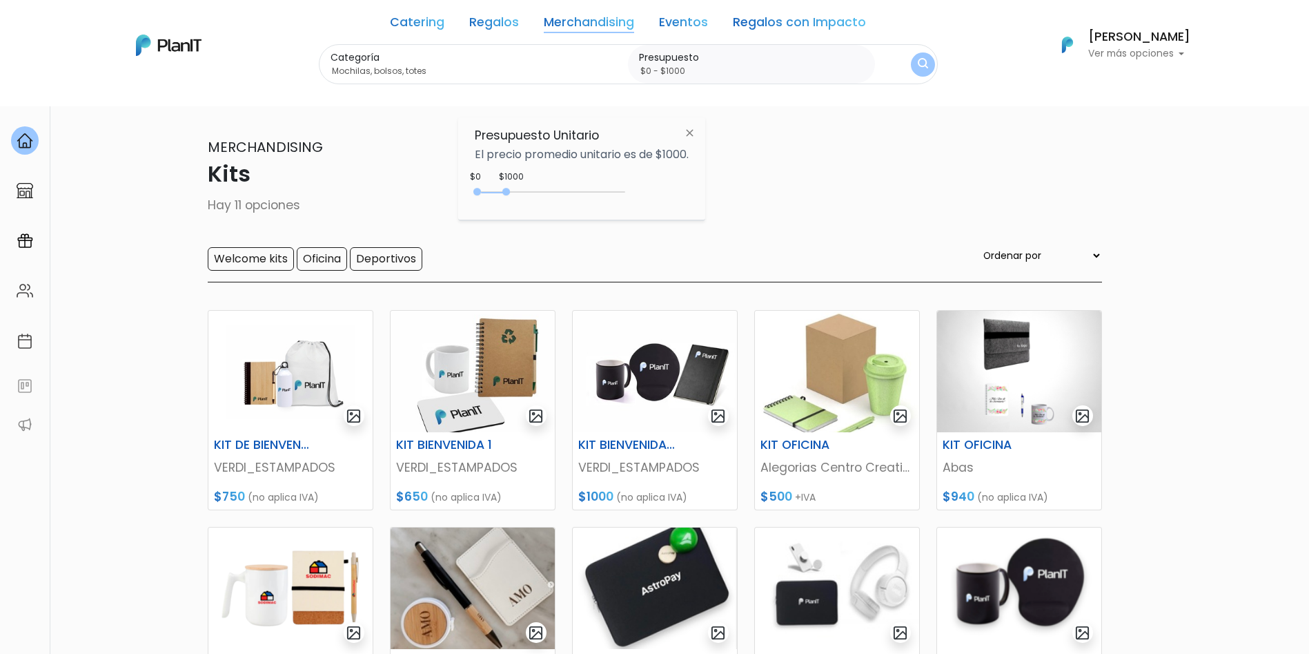
click at [922, 66] on img "submit" at bounding box center [923, 64] width 10 height 13
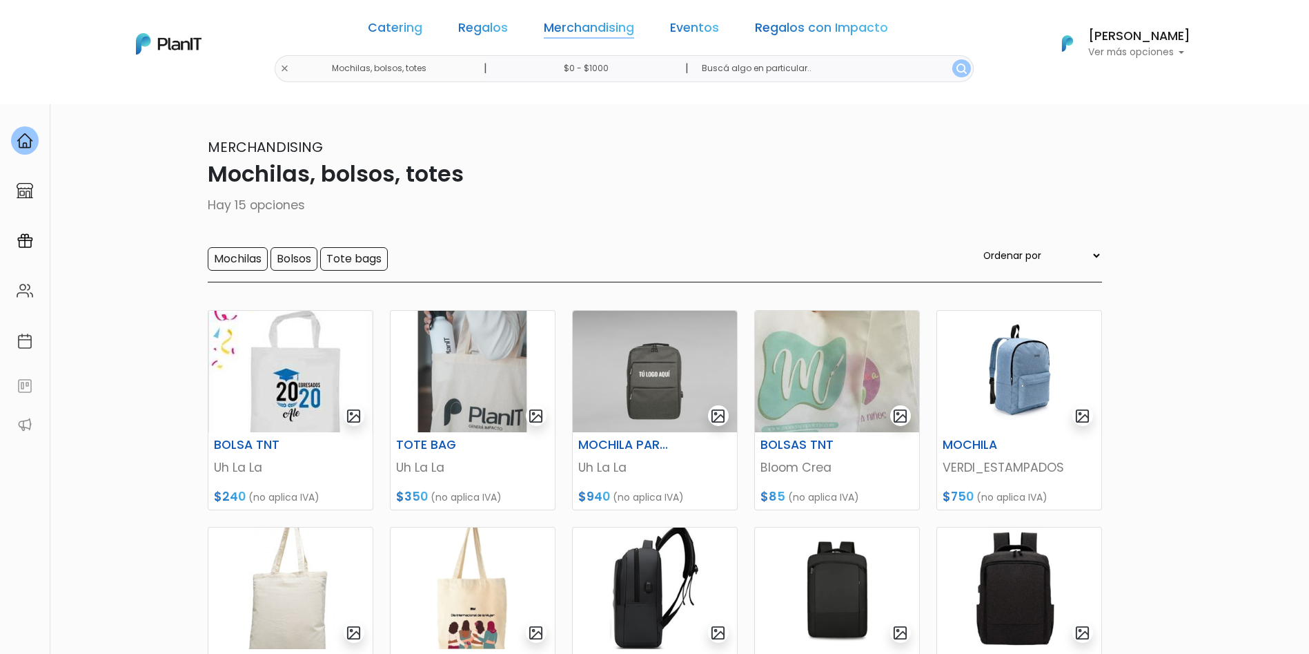
click at [598, 32] on link "Merchandising" at bounding box center [589, 30] width 90 height 17
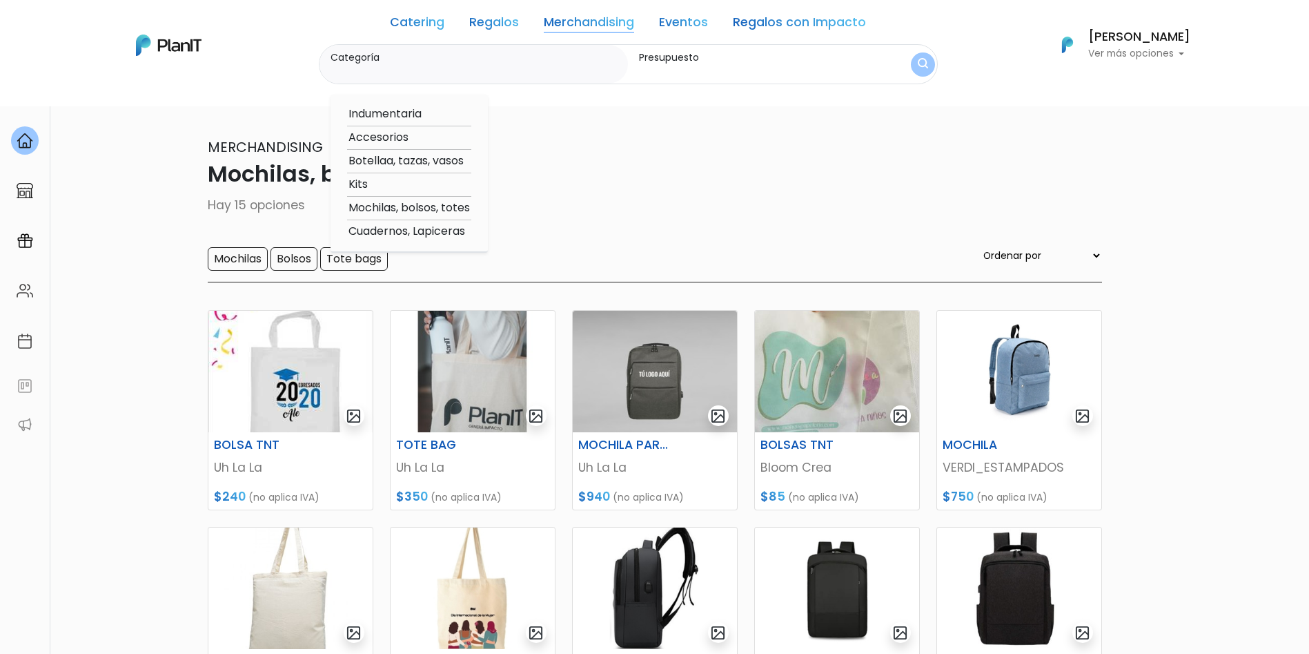
click at [411, 119] on option "Indumentaria" at bounding box center [409, 114] width 124 height 17
type input "Indumentaria"
type input "$0 - $1000"
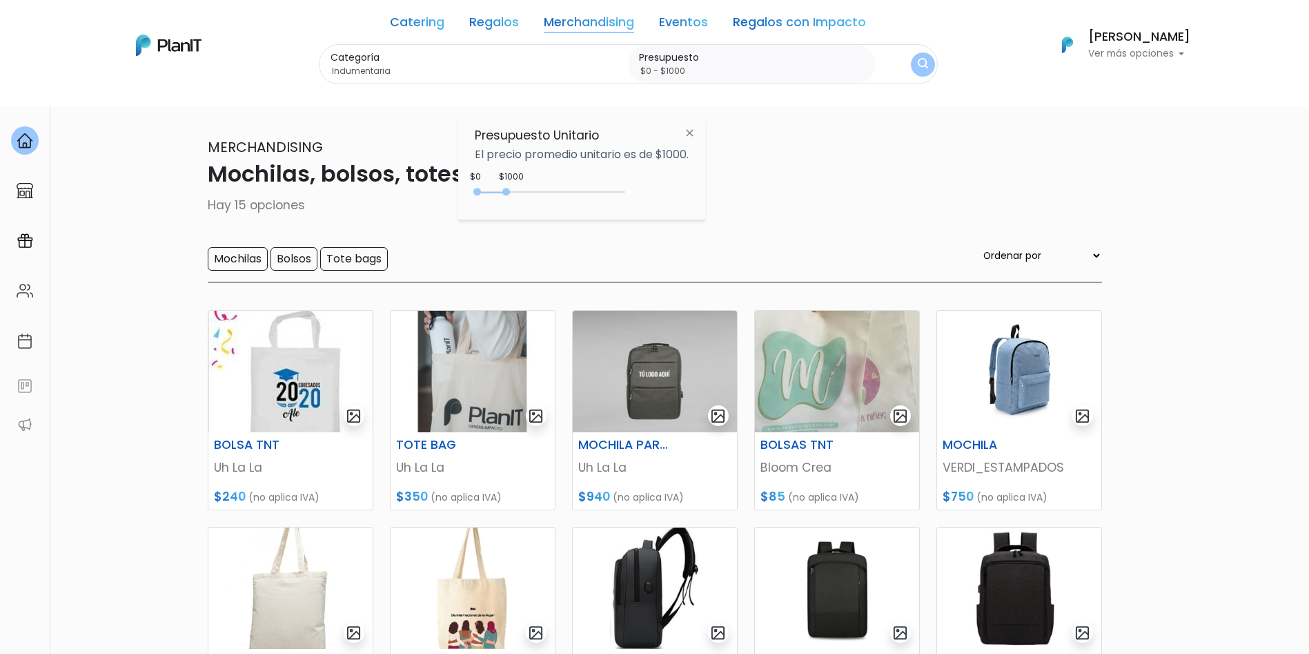
click at [928, 67] on button "submit" at bounding box center [923, 64] width 24 height 24
